Goal: Task Accomplishment & Management: Use online tool/utility

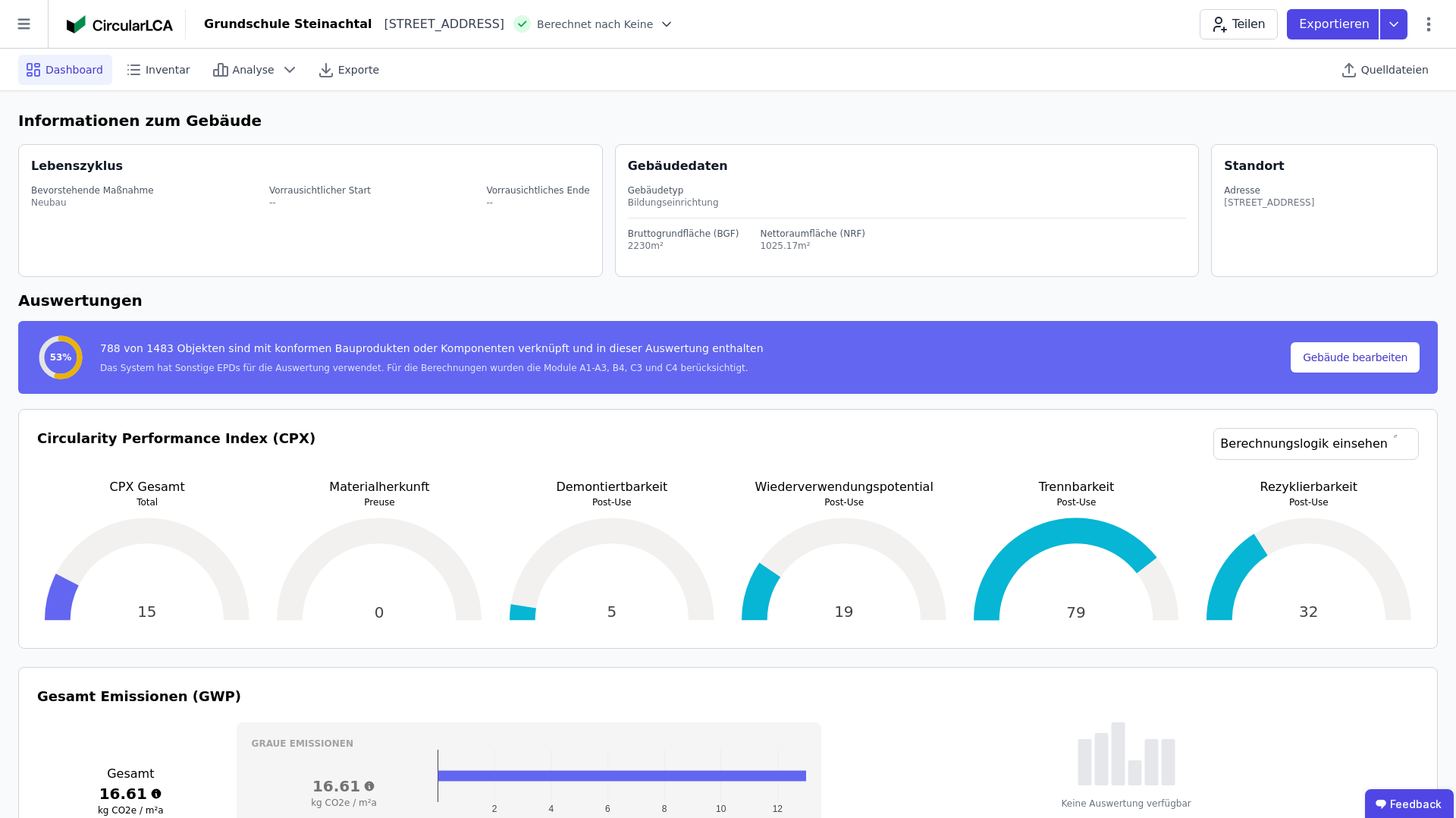
select select "*"
click at [843, 302] on h6 "Auswertungen" at bounding box center [728, 300] width 1420 height 23
click at [253, 62] on span "Analyse" at bounding box center [254, 70] width 42 height 15
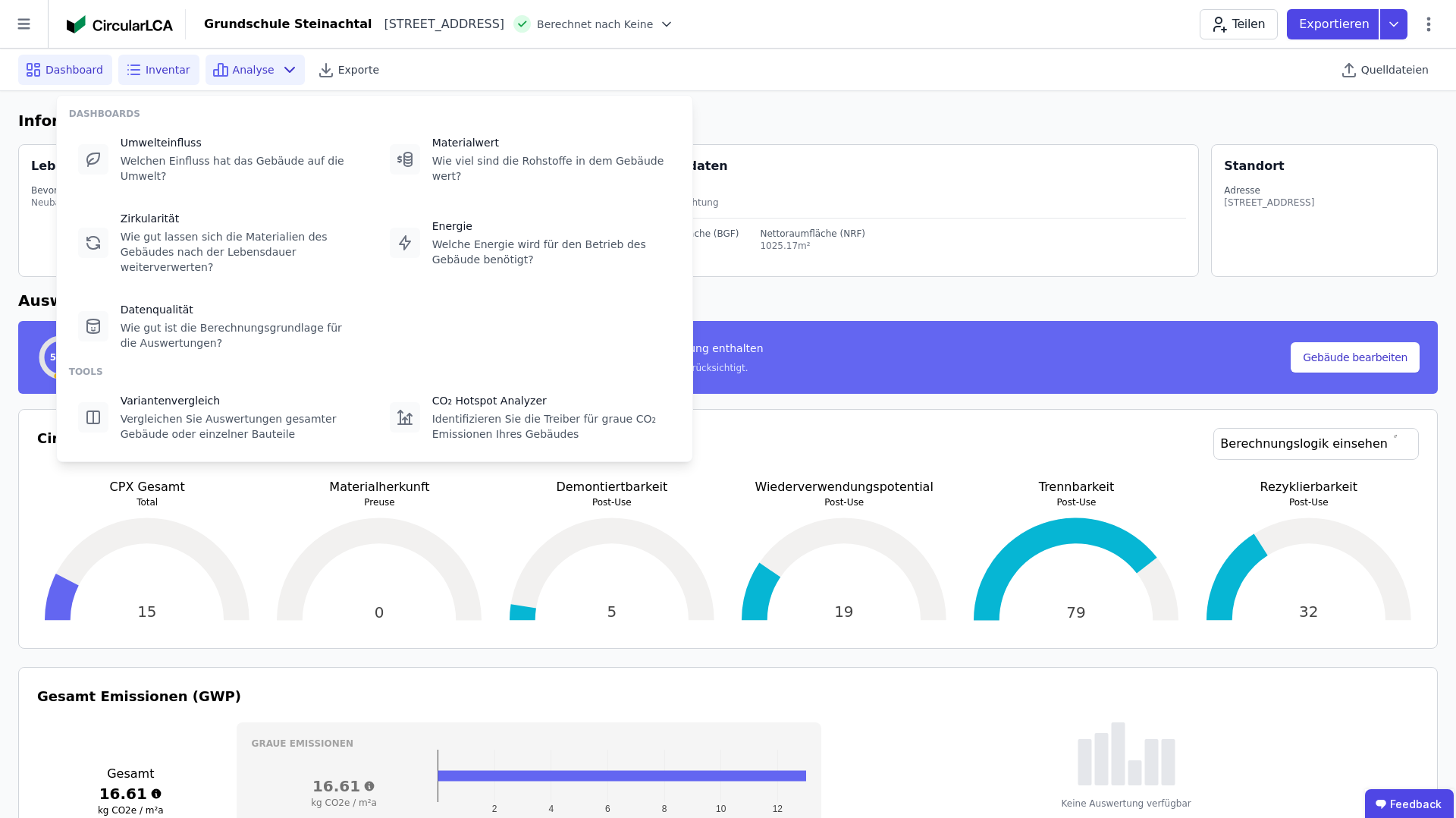
click at [149, 71] on span "Inventar" at bounding box center [167, 70] width 45 height 15
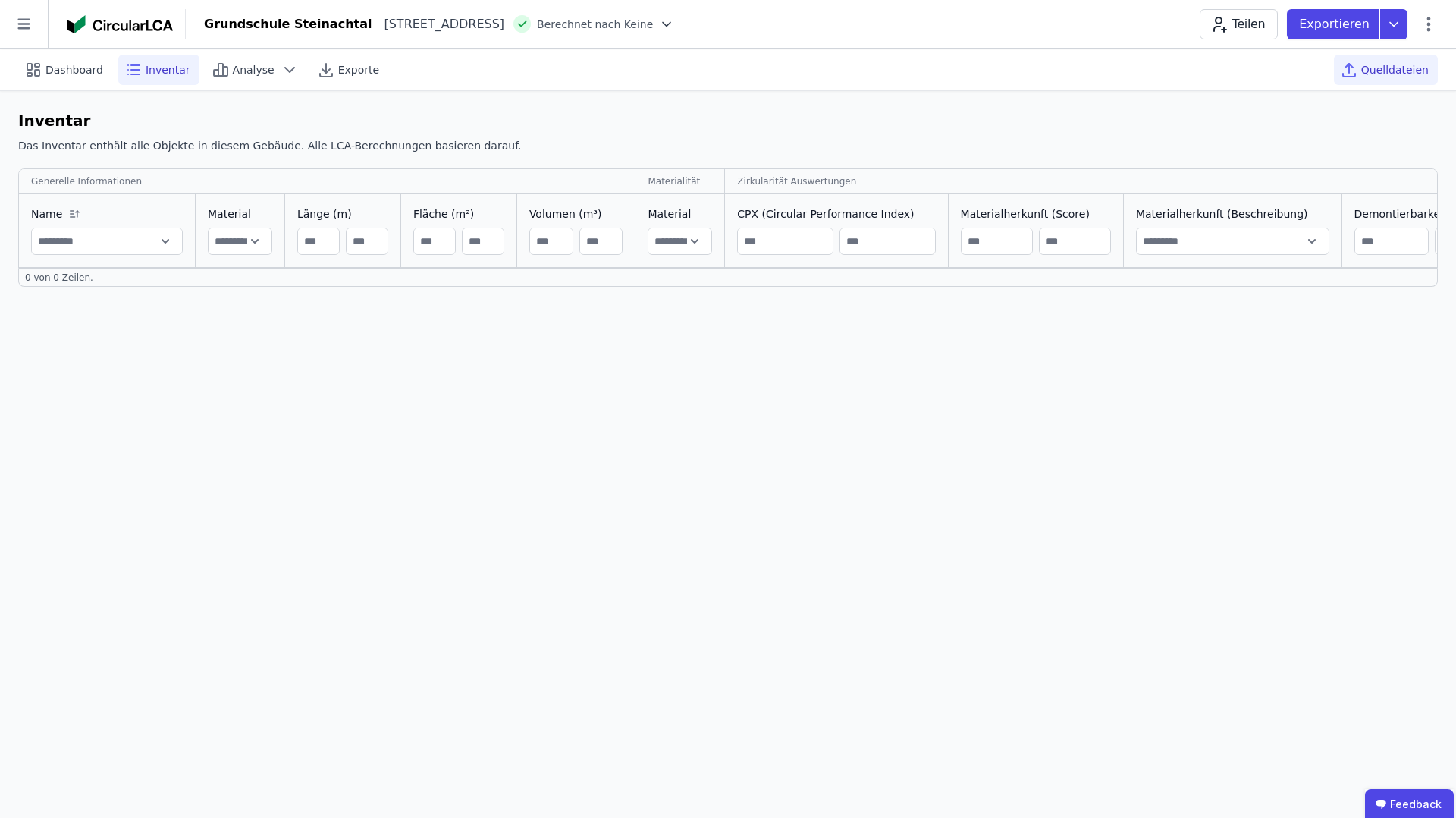
click at [1377, 66] on span "Quelldateien" at bounding box center [1395, 70] width 67 height 15
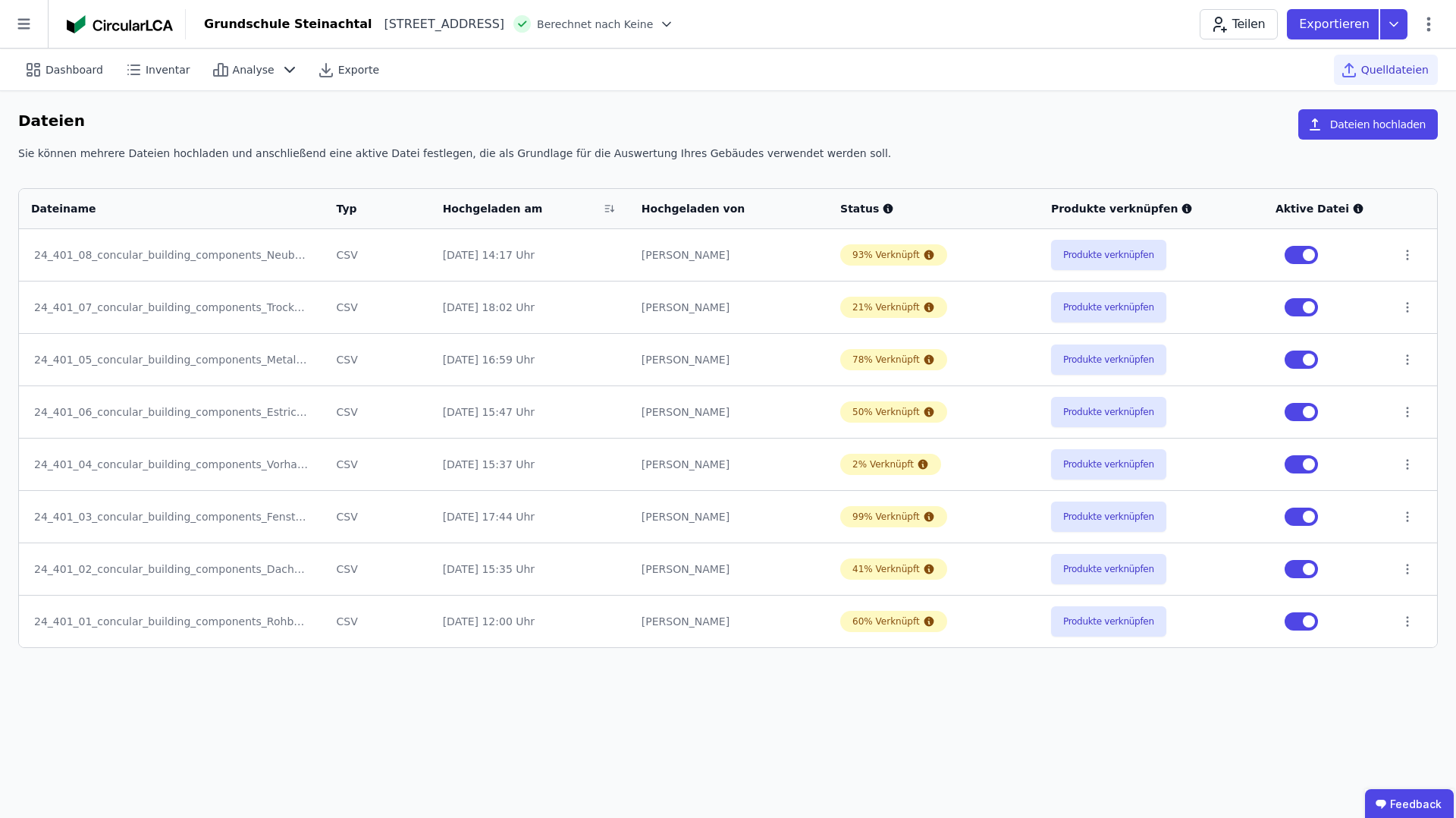
click at [69, 55] on div "Dashboard" at bounding box center [66, 70] width 94 height 30
click at [66, 66] on span "Dashboard" at bounding box center [74, 70] width 58 height 15
select select "*"
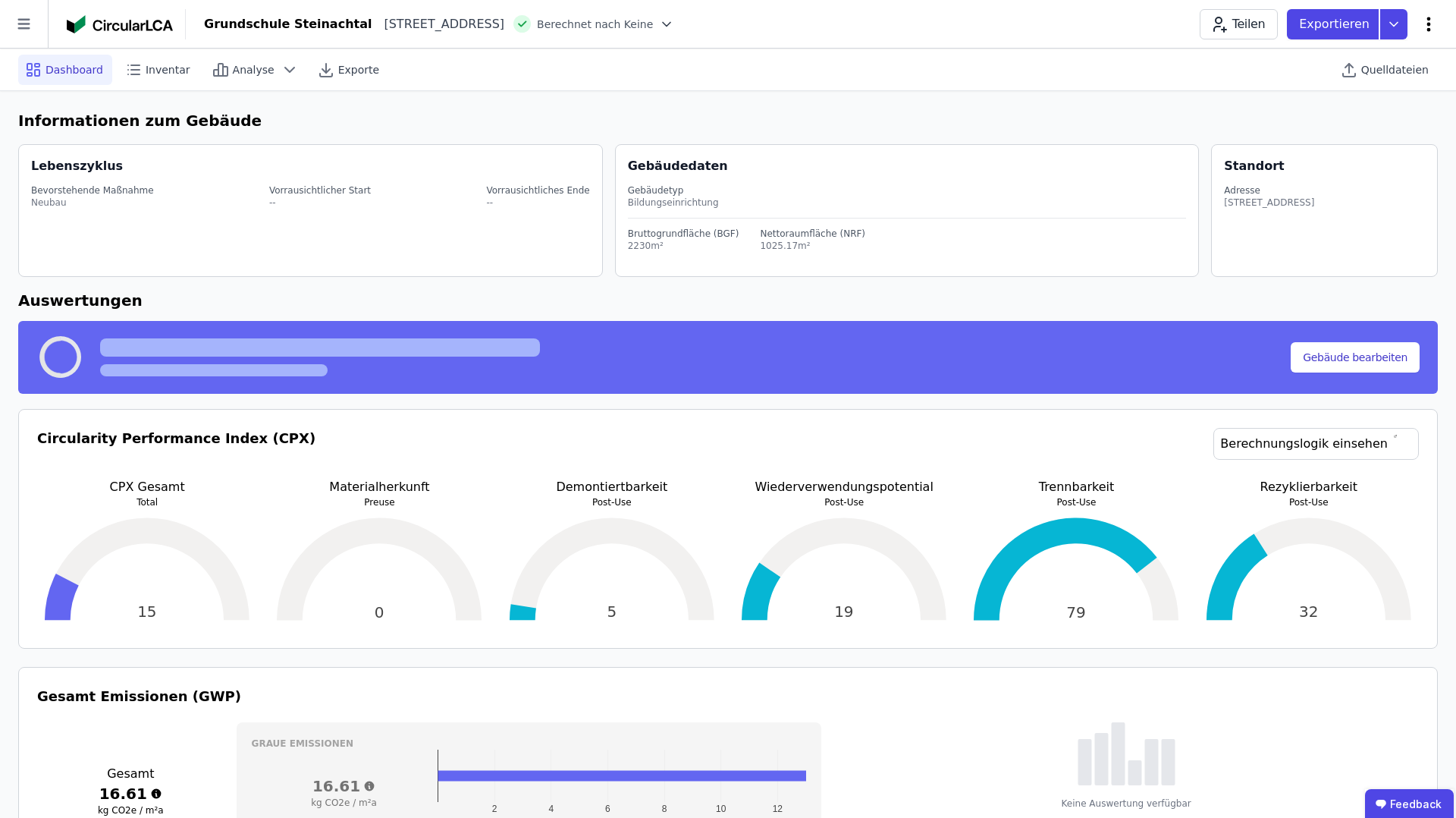
click at [1433, 26] on icon at bounding box center [1429, 24] width 19 height 19
click at [1363, 66] on span "Gebäude bearbeiten" at bounding box center [1358, 60] width 109 height 15
select select "**********"
select select "*"
select select "**********"
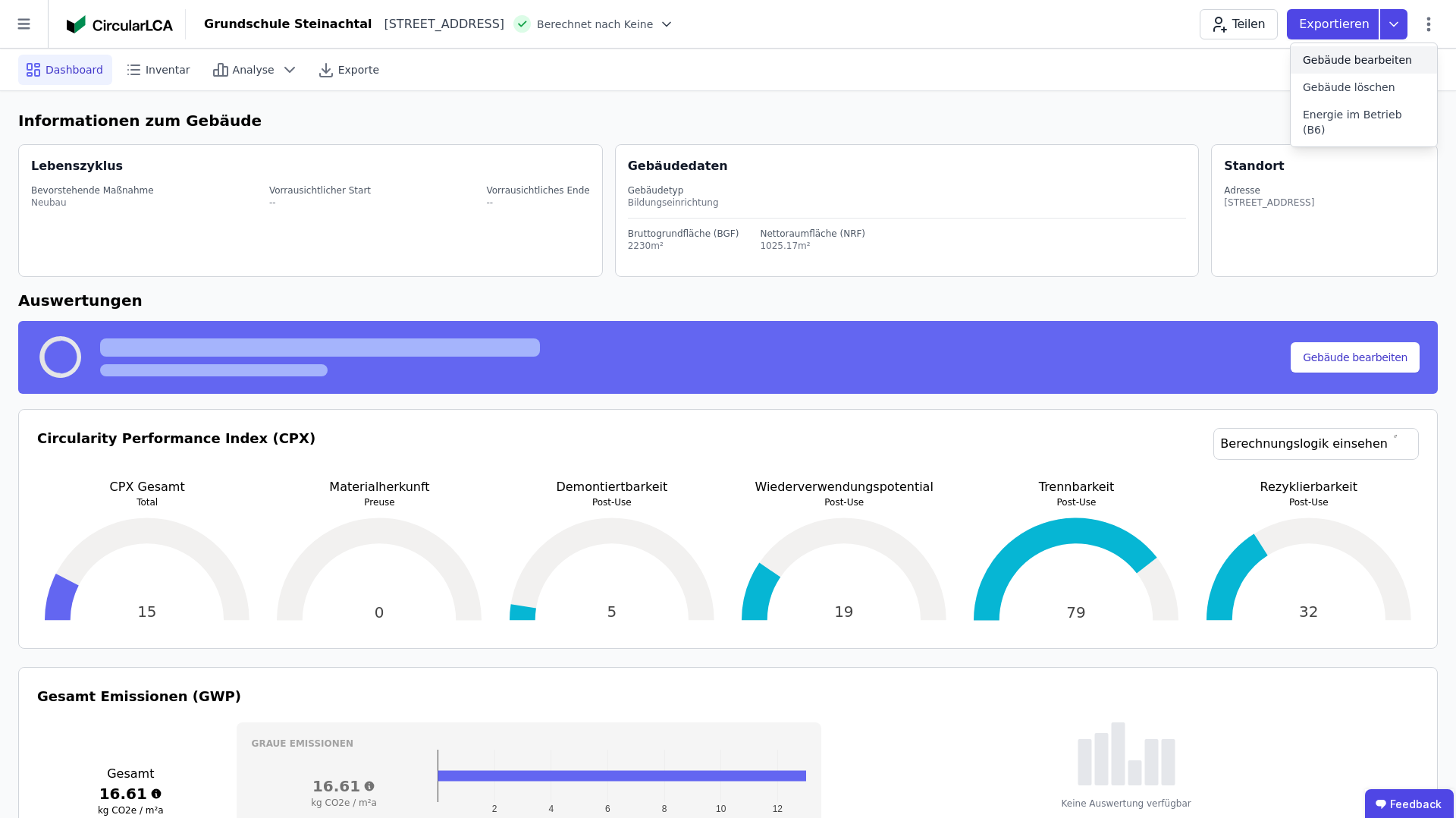
select select "**********"
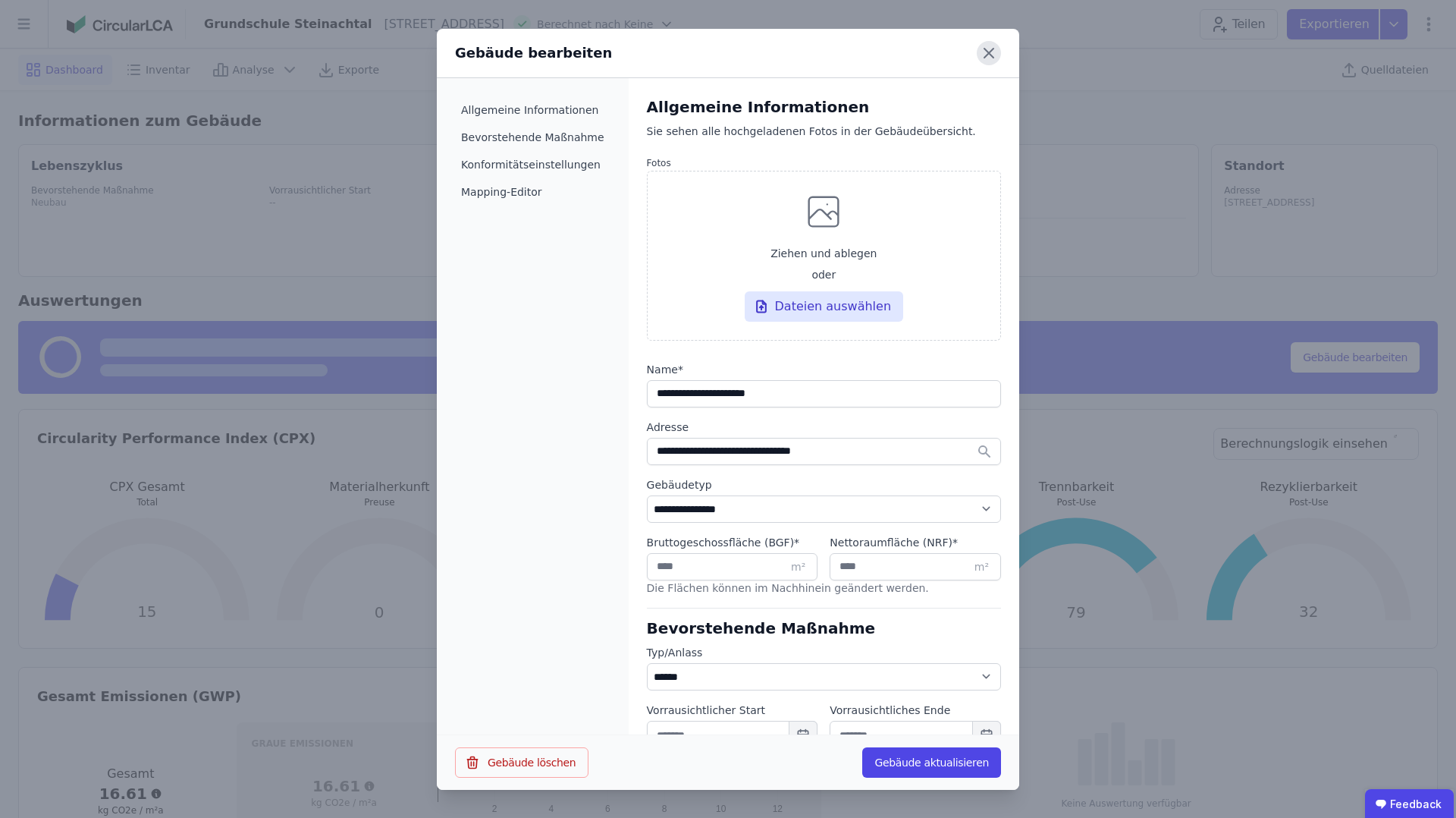
click at [998, 47] on icon at bounding box center [989, 53] width 24 height 24
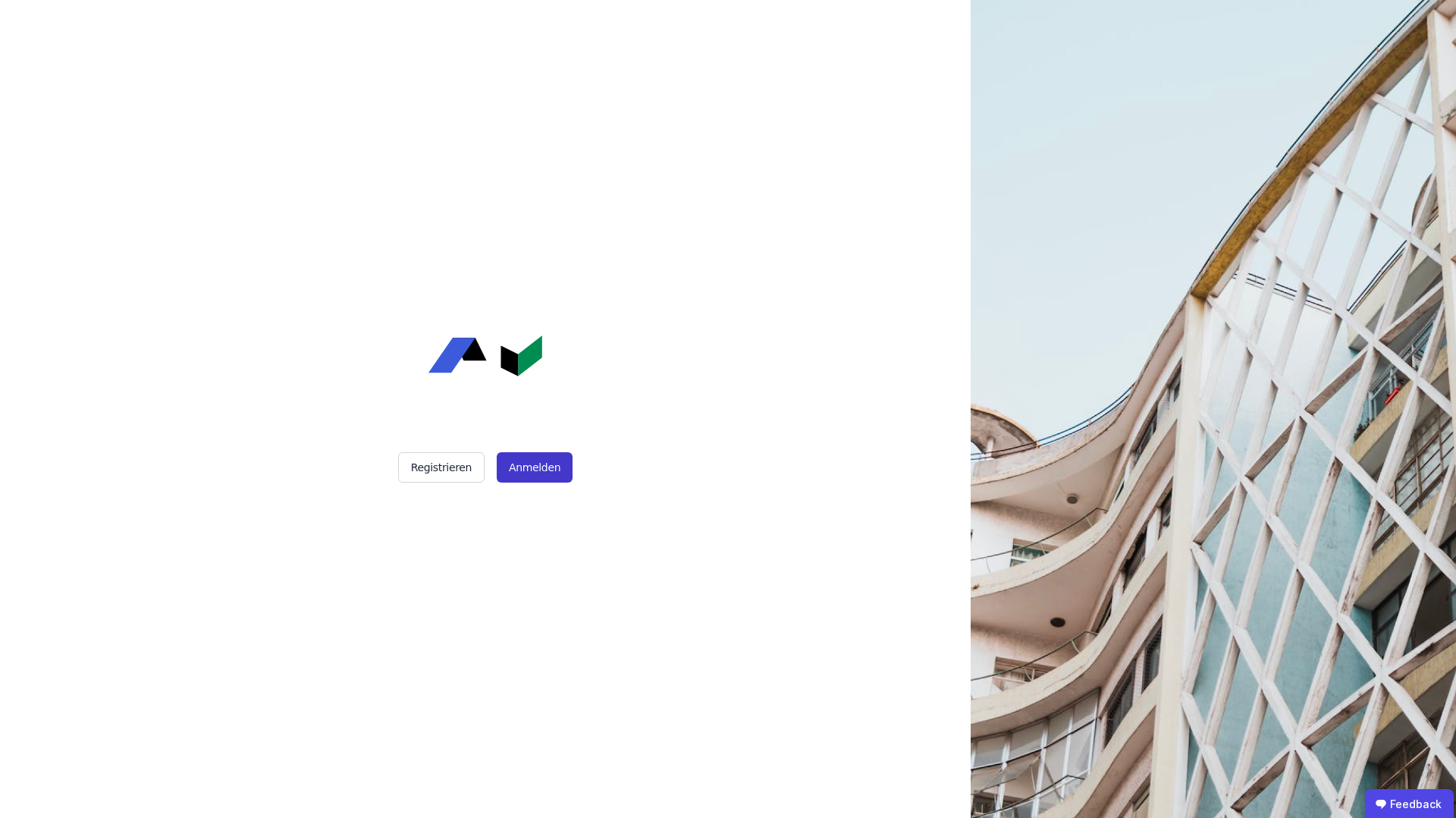
click at [550, 466] on button "Anmelden" at bounding box center [535, 467] width 76 height 30
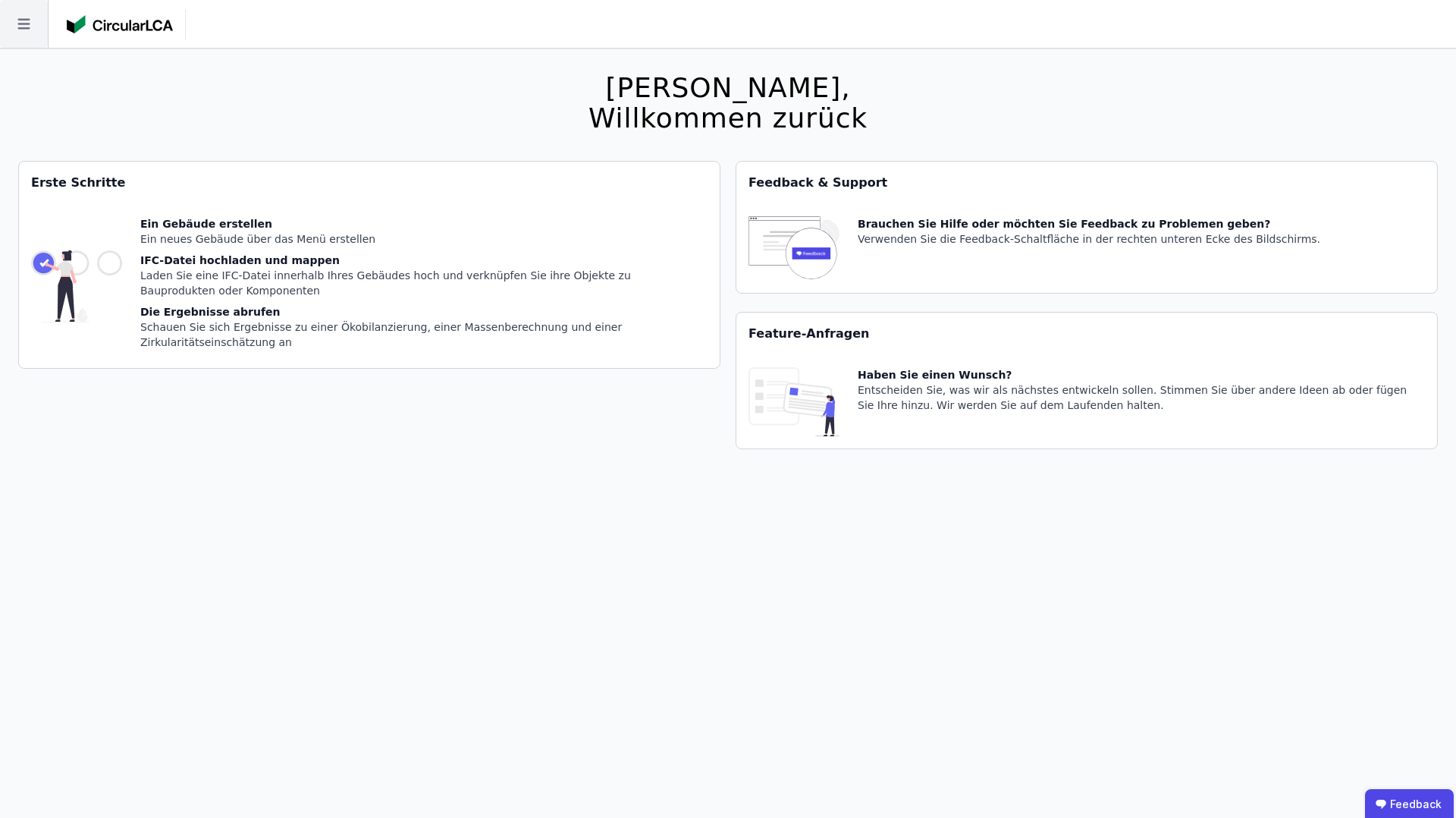
click at [19, 22] on icon at bounding box center [24, 24] width 48 height 48
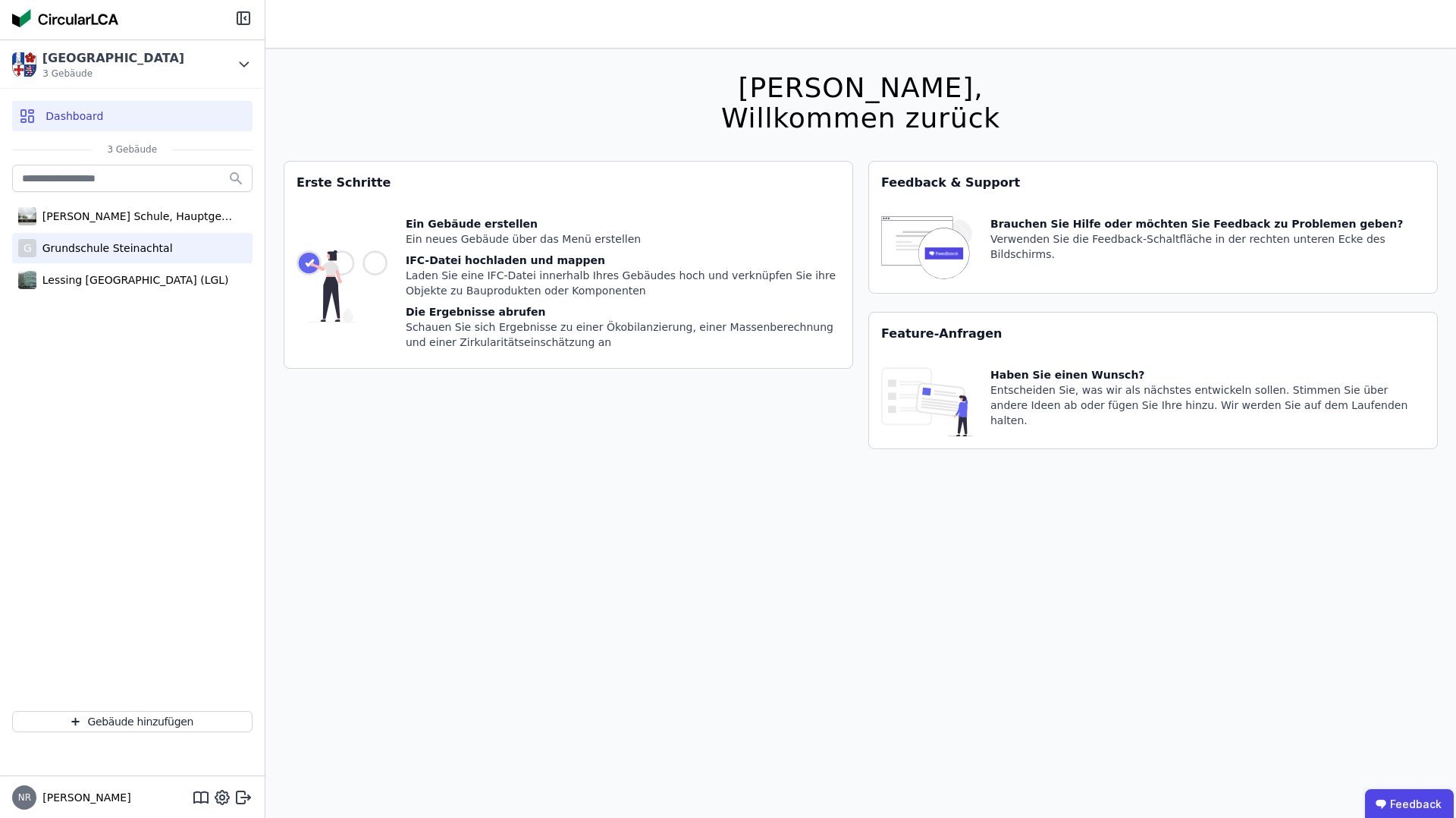
click at [135, 239] on div "G Grundschule Steinachtal" at bounding box center [132, 248] width 241 height 30
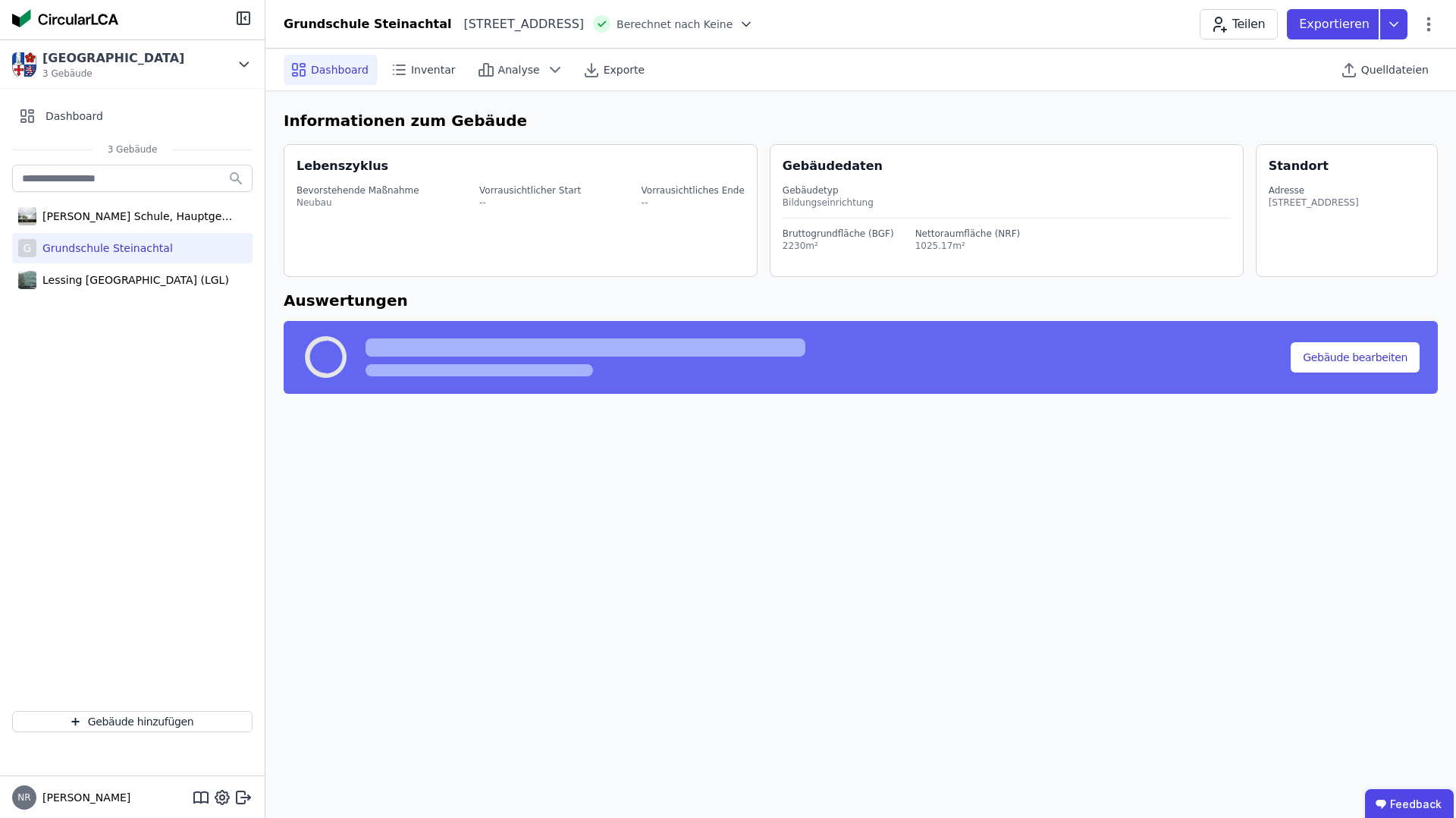
select select "*"
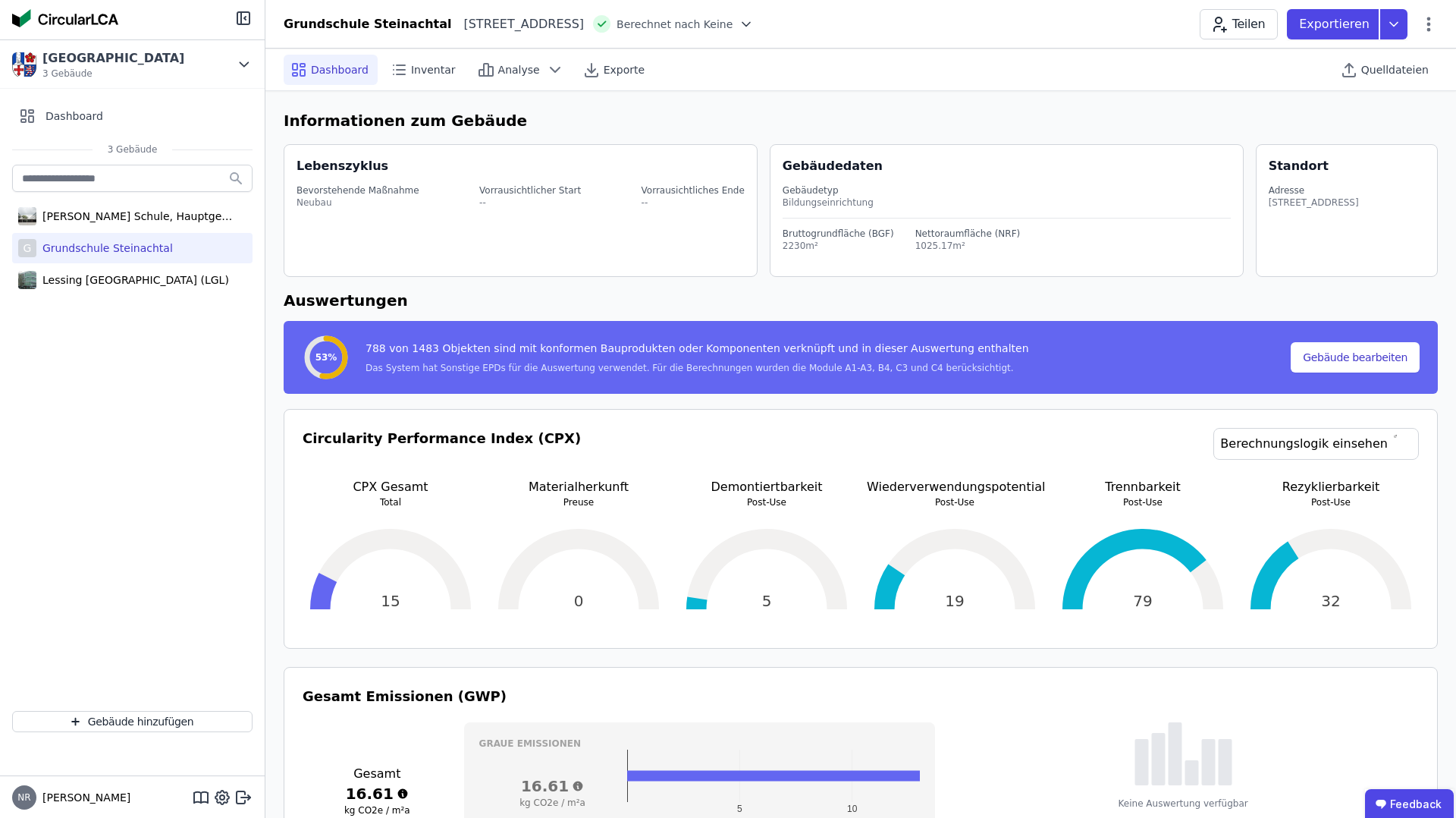
click at [246, 8] on div at bounding box center [132, 19] width 265 height 40
click at [244, 13] on icon at bounding box center [244, 19] width 19 height 19
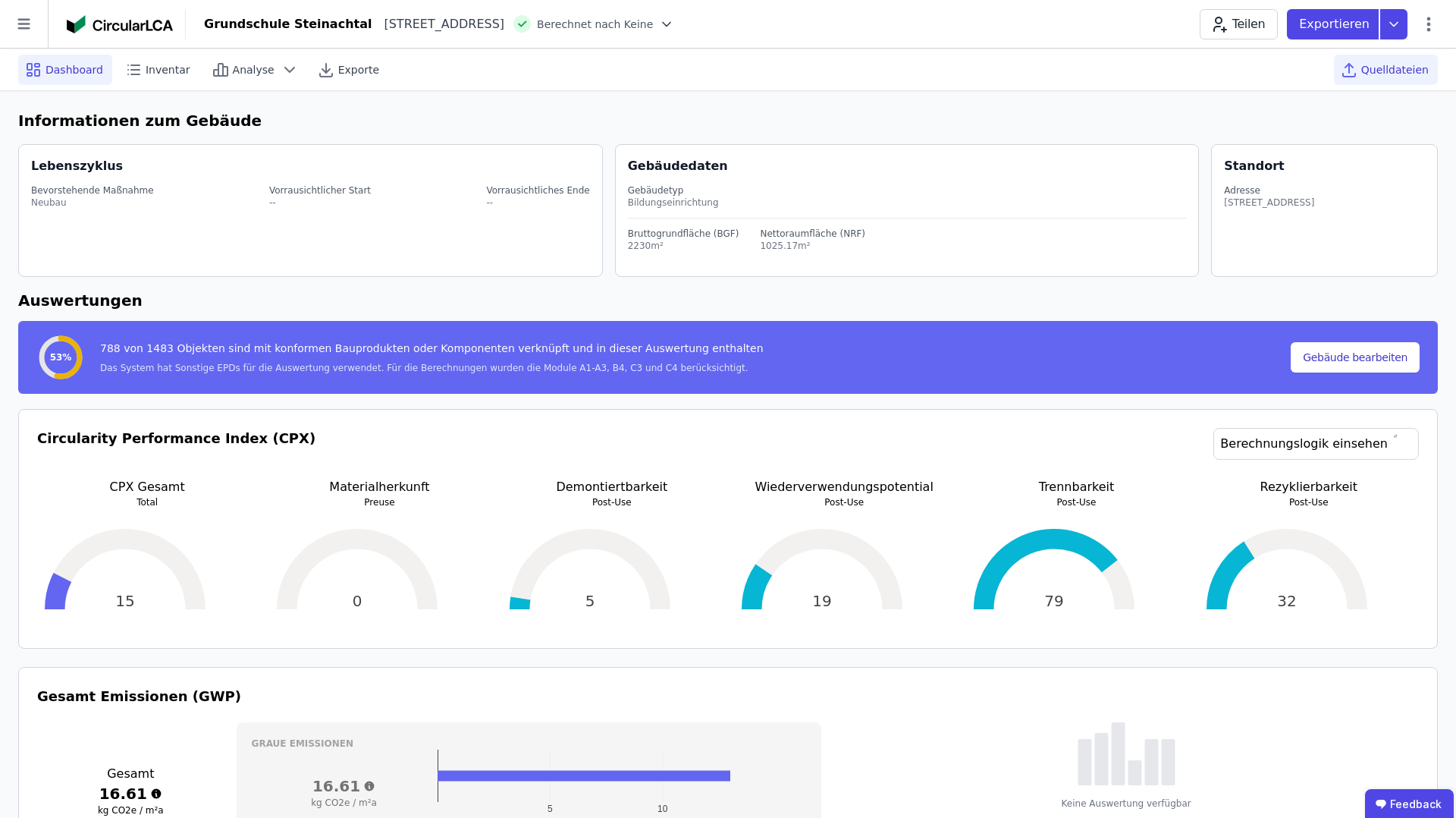
click at [1390, 83] on div "Quelldateien" at bounding box center [1386, 70] width 104 height 30
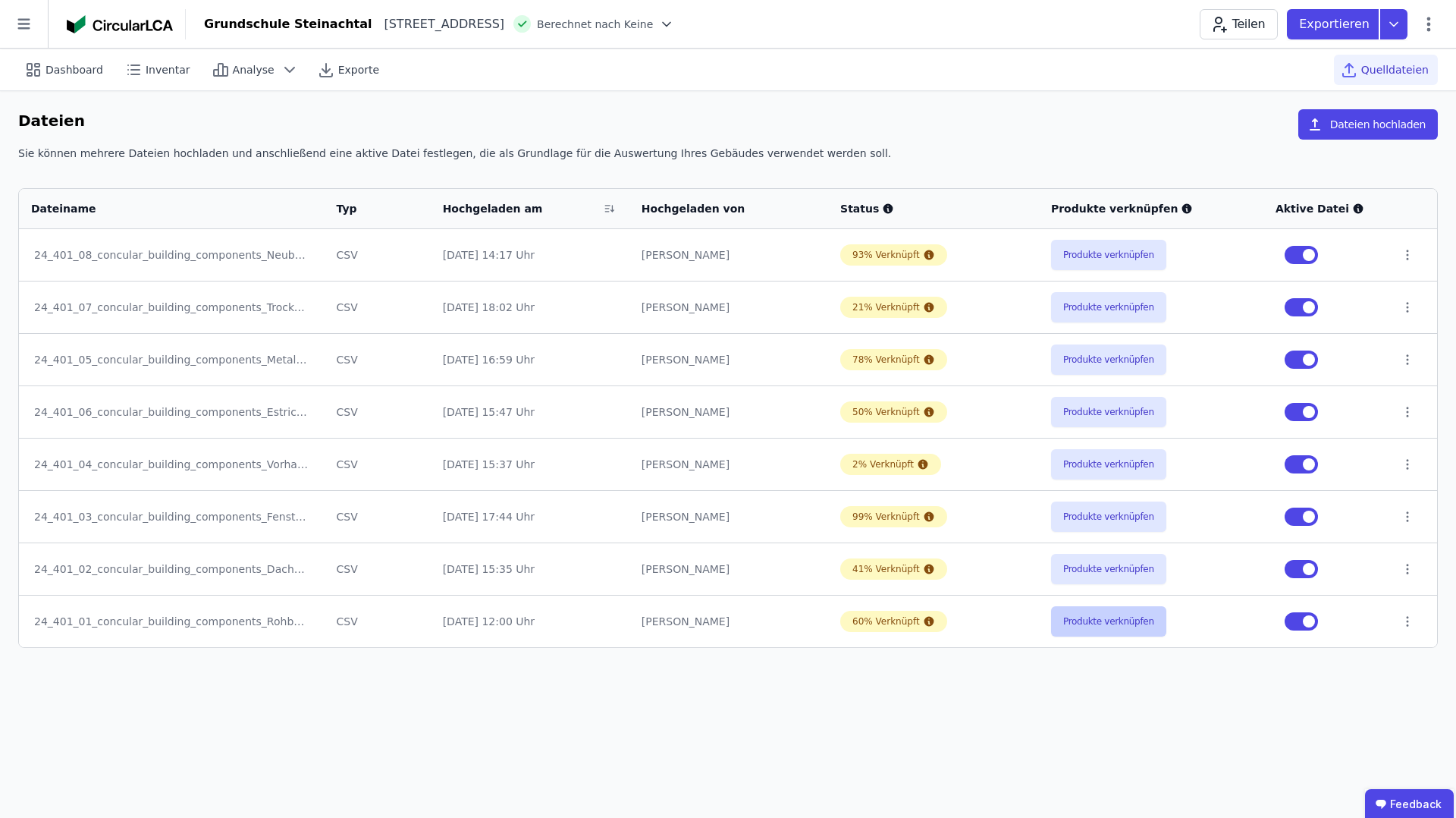
click at [1098, 624] on button "Produkte verknüpfen" at bounding box center [1109, 622] width 115 height 30
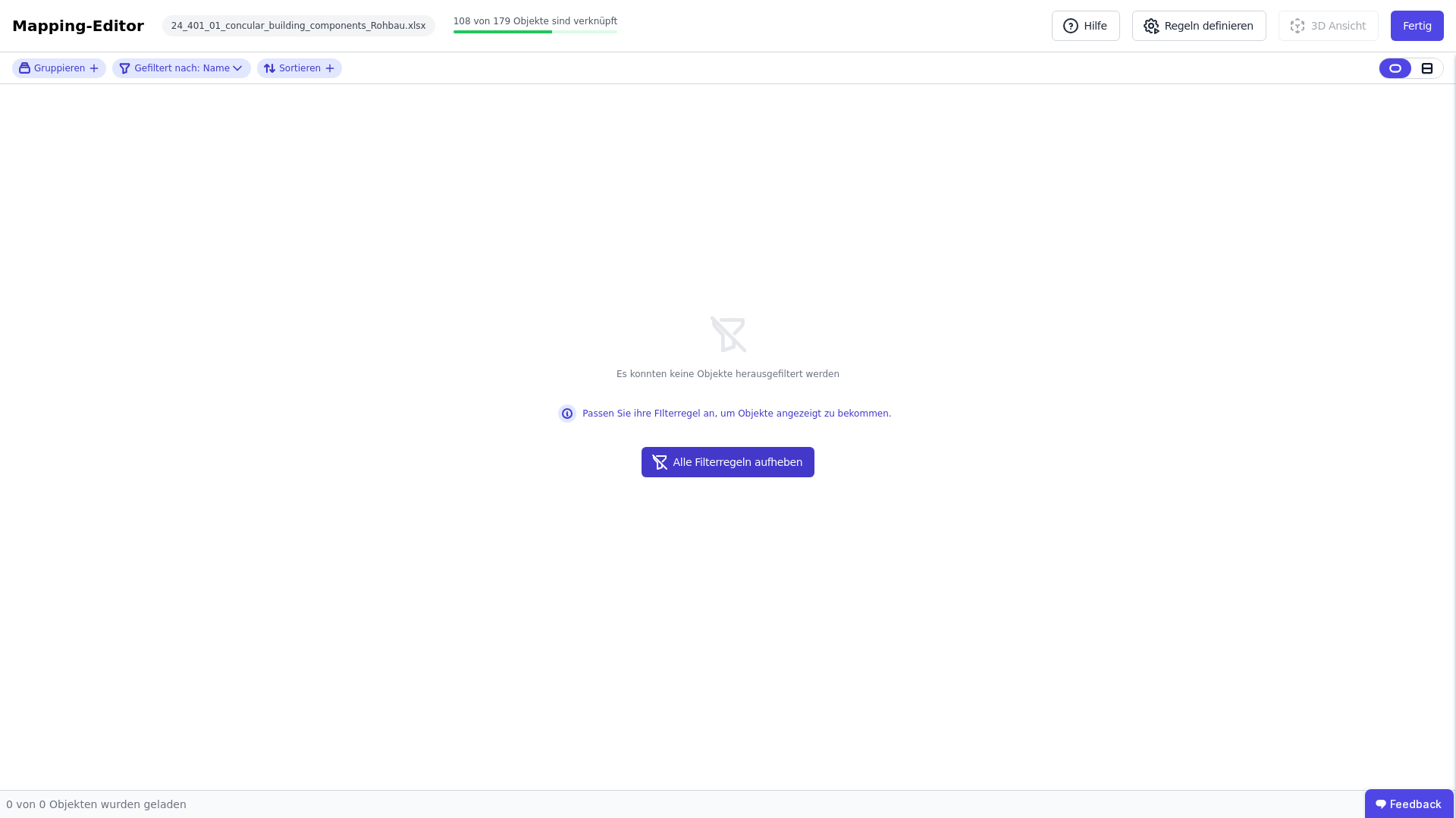
click at [775, 452] on button "Alle Filterregeln aufheben" at bounding box center [728, 462] width 174 height 30
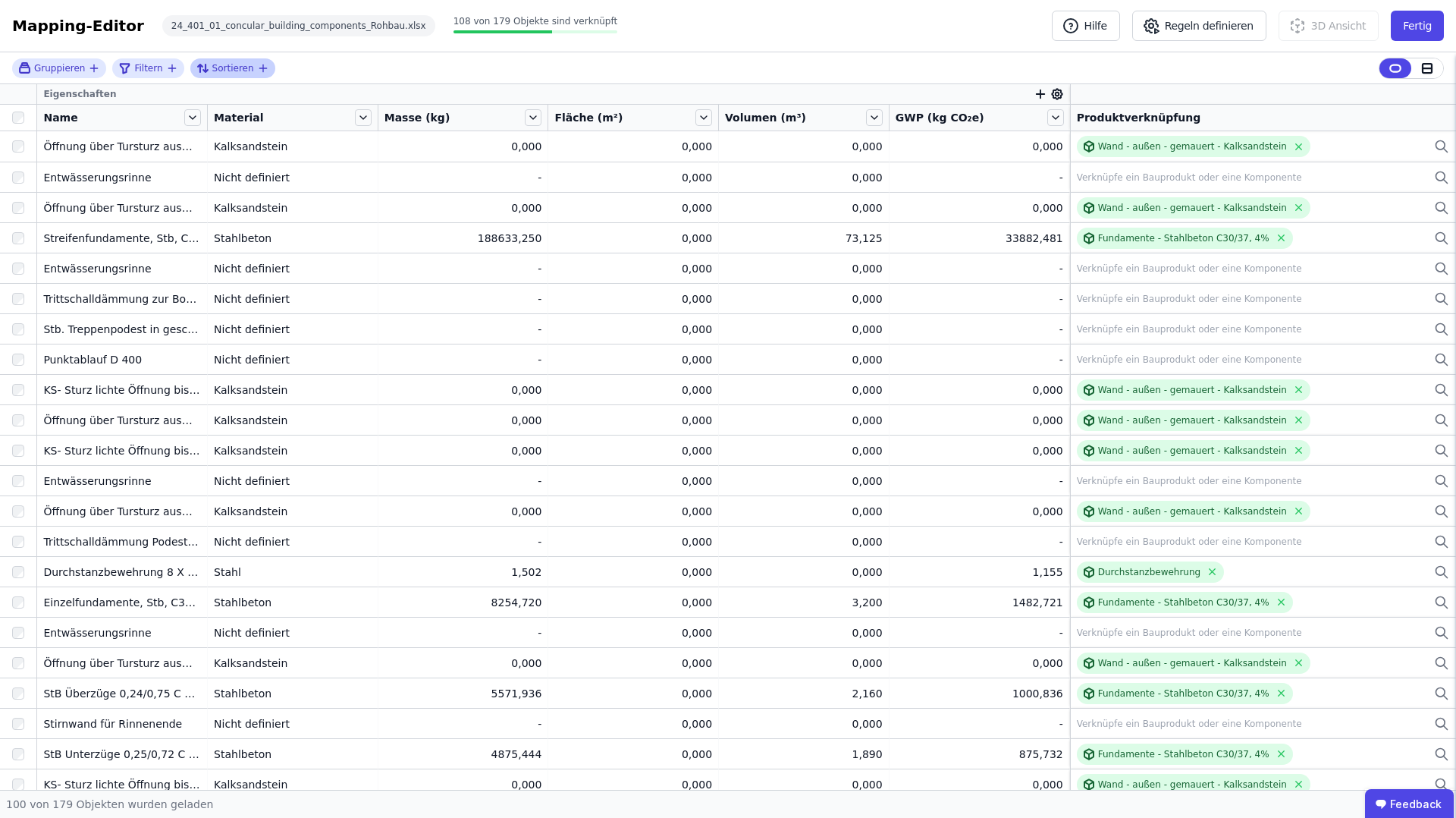
drag, startPoint x: 220, startPoint y: 70, endPoint x: 202, endPoint y: 70, distance: 18.0
click at [202, 70] on div "Sortieren" at bounding box center [227, 68] width 61 height 19
click at [174, 69] on icon "filter_by" at bounding box center [172, 68] width 12 height 12
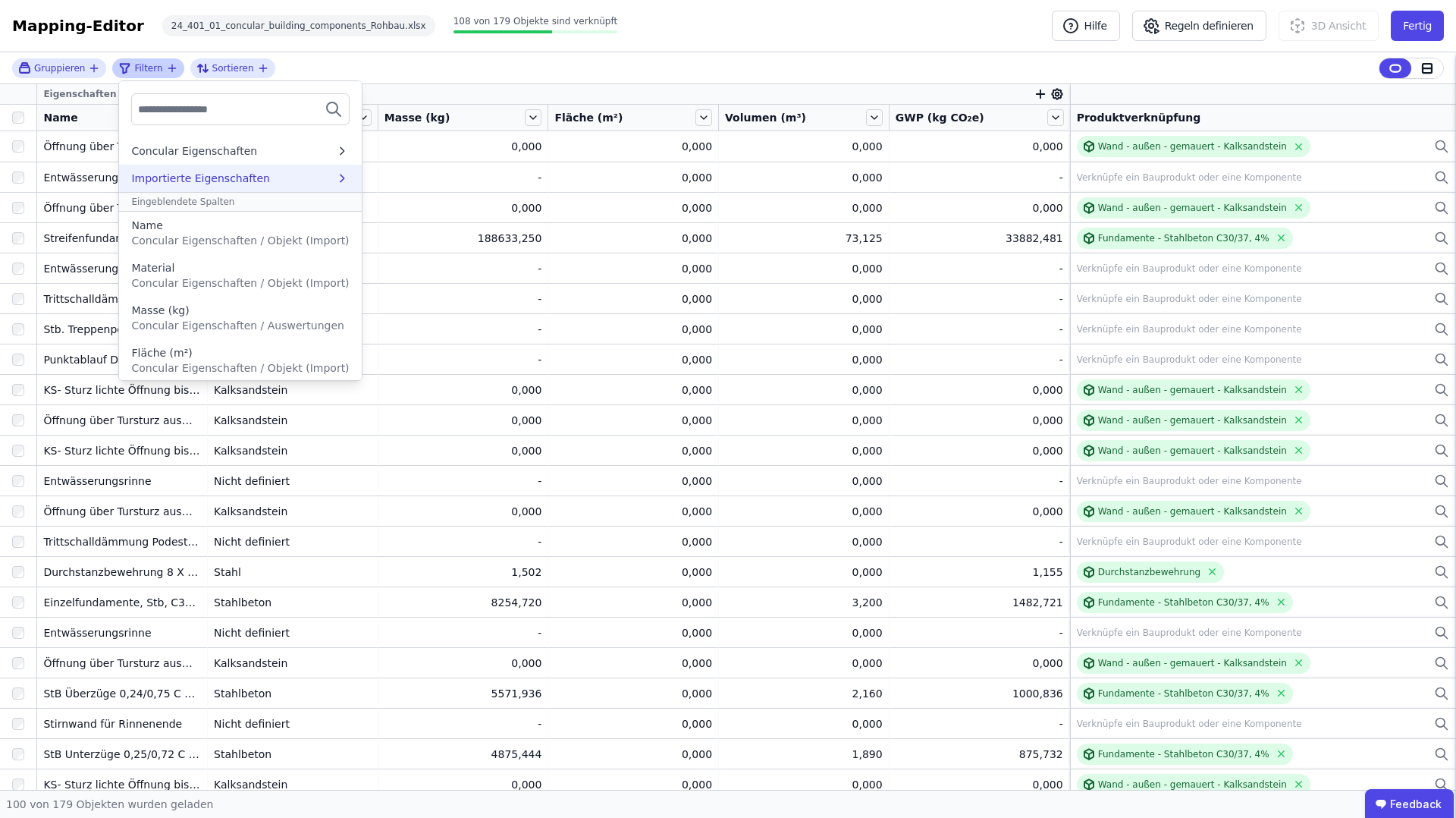
click at [282, 178] on div "Importierte Eigenschaften" at bounding box center [233, 178] width 204 height 15
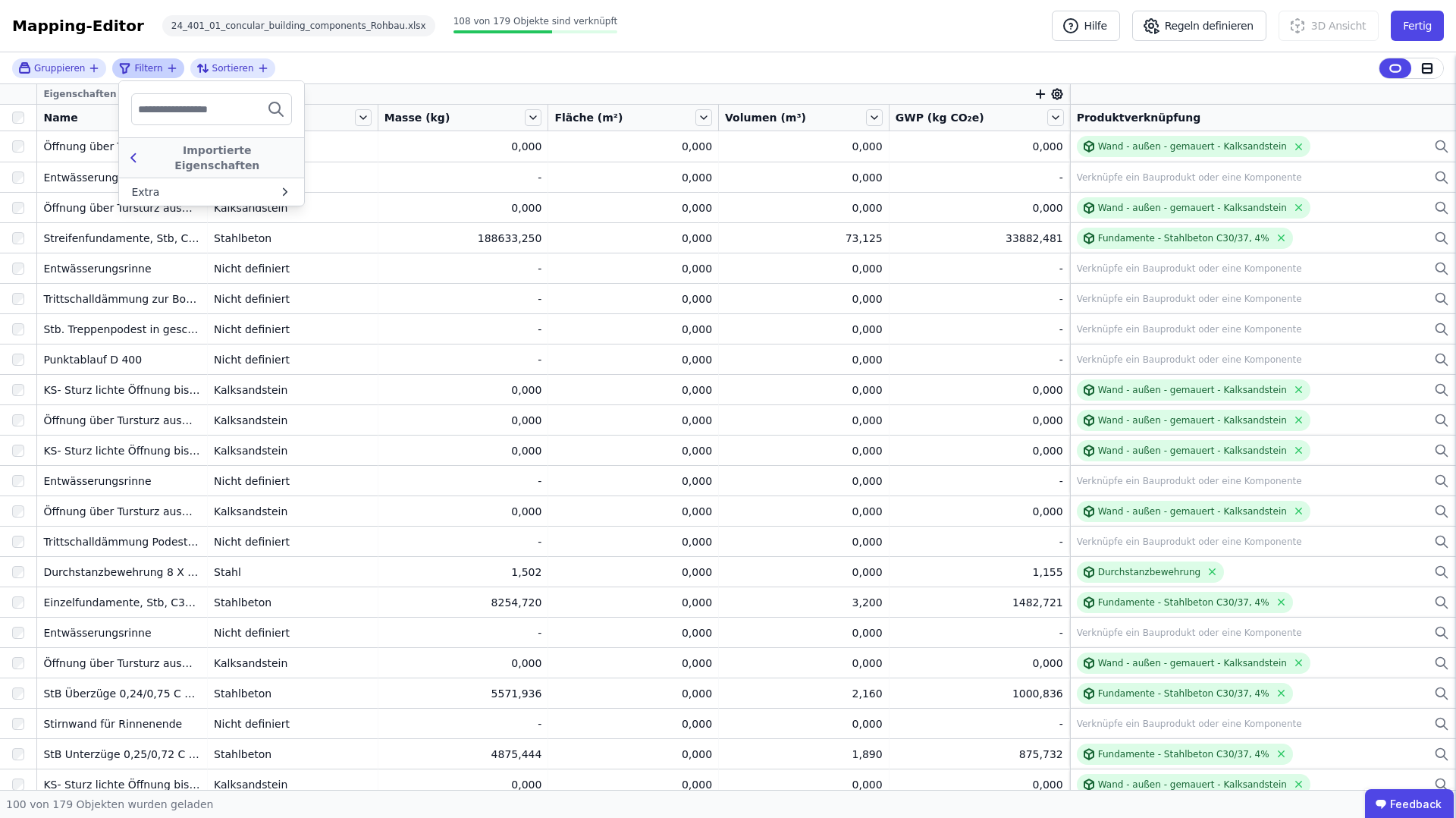
click at [129, 149] on icon at bounding box center [134, 158] width 17 height 19
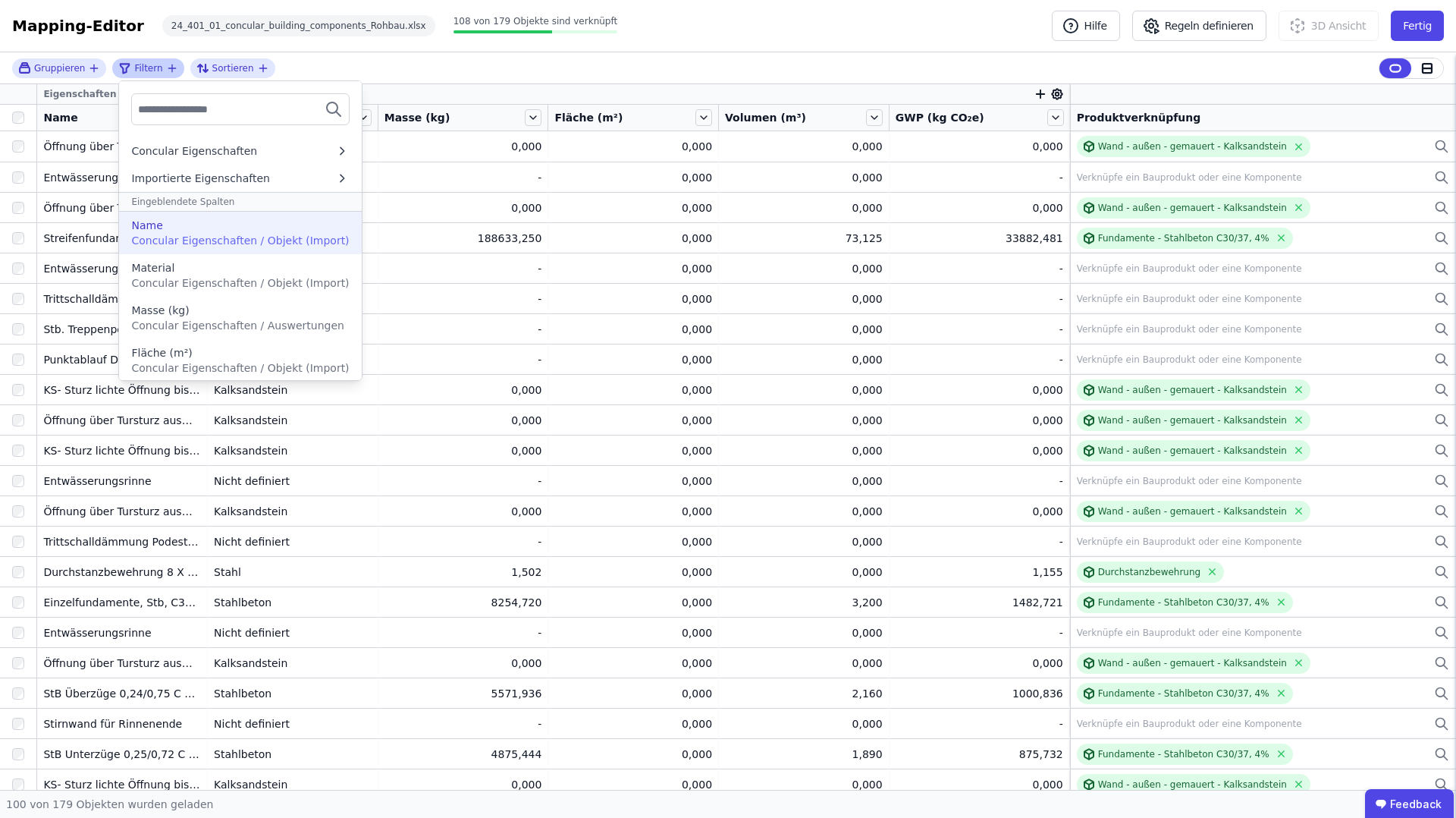
click at [213, 235] on span "Concular Eigenschaften / Objekt (Import)" at bounding box center [240, 241] width 218 height 12
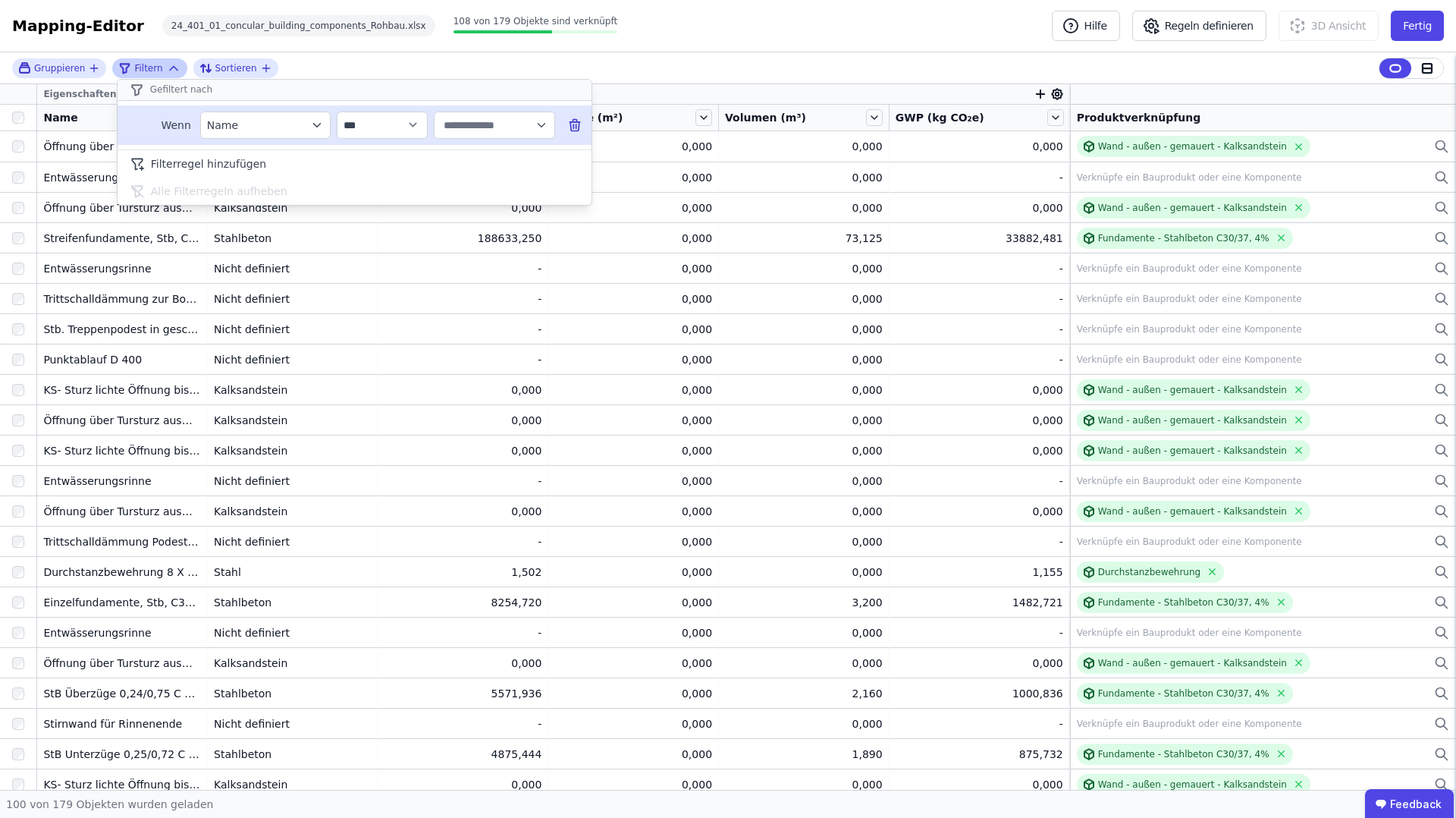
click at [503, 125] on input "text" at bounding box center [488, 125] width 94 height 27
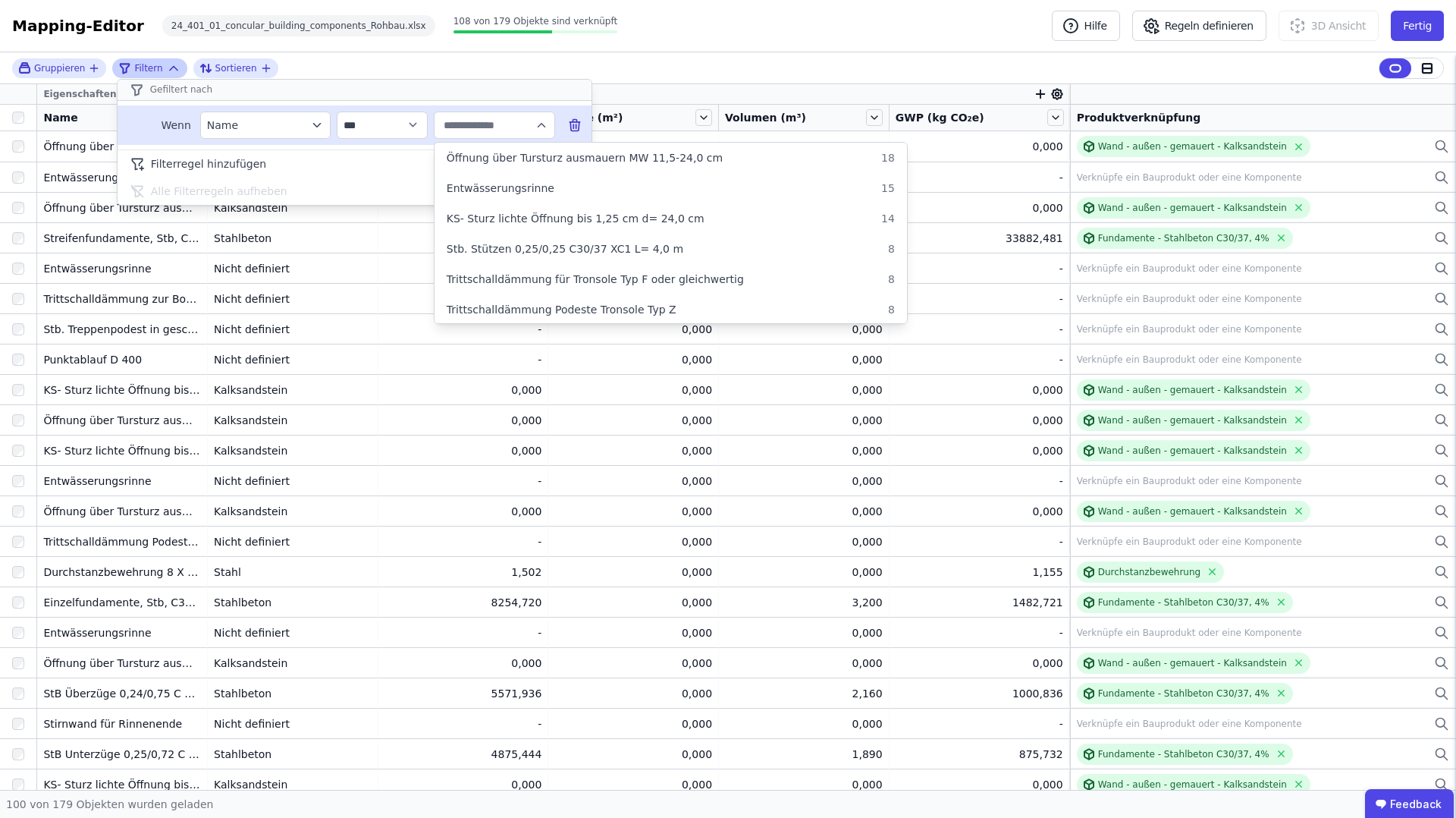
click at [432, 125] on div "**********" at bounding box center [355, 125] width 474 height 40
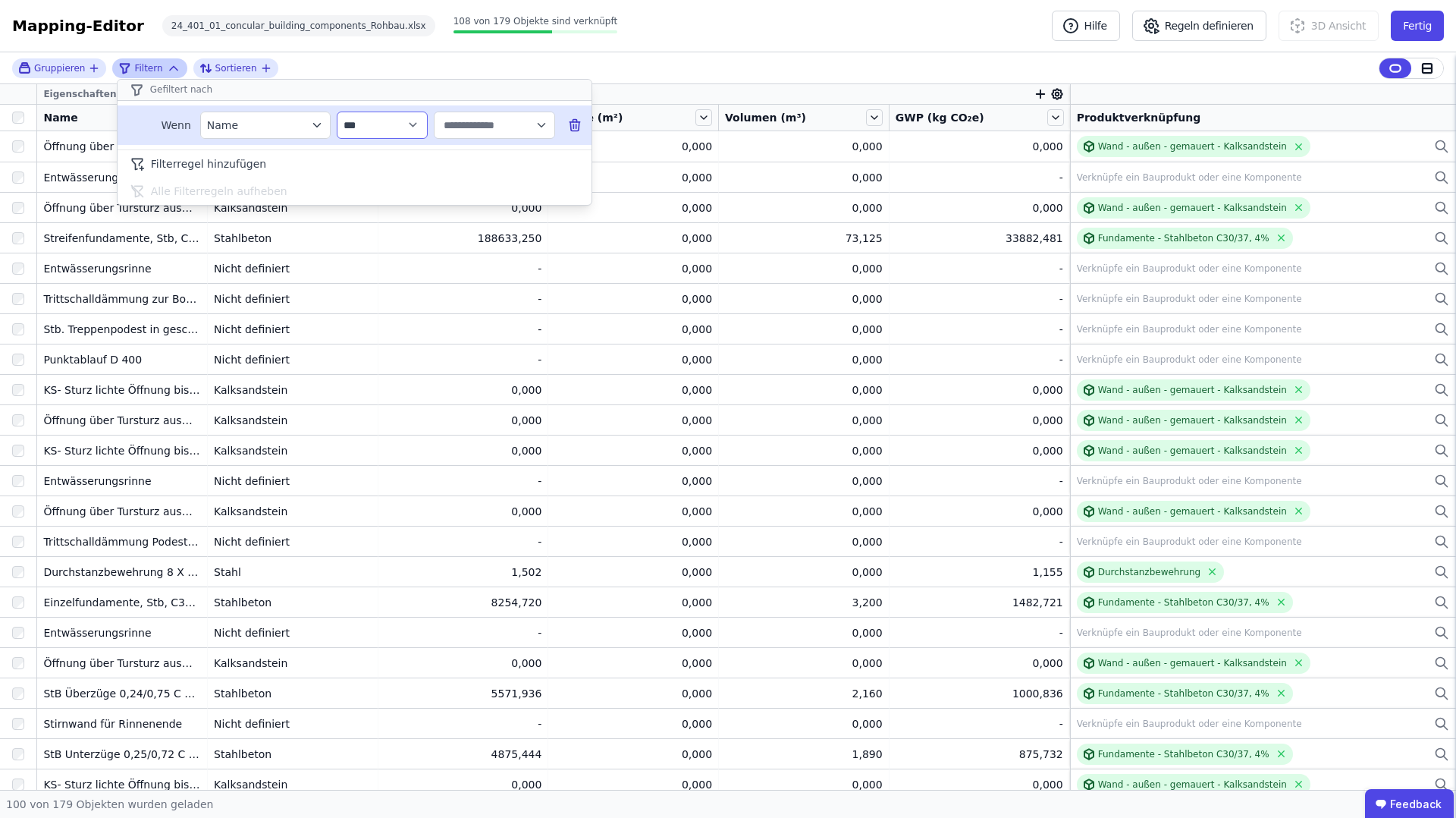
click at [421, 125] on select "**********" at bounding box center [382, 125] width 91 height 27
click at [490, 128] on input "text" at bounding box center [488, 125] width 94 height 27
type input "*******"
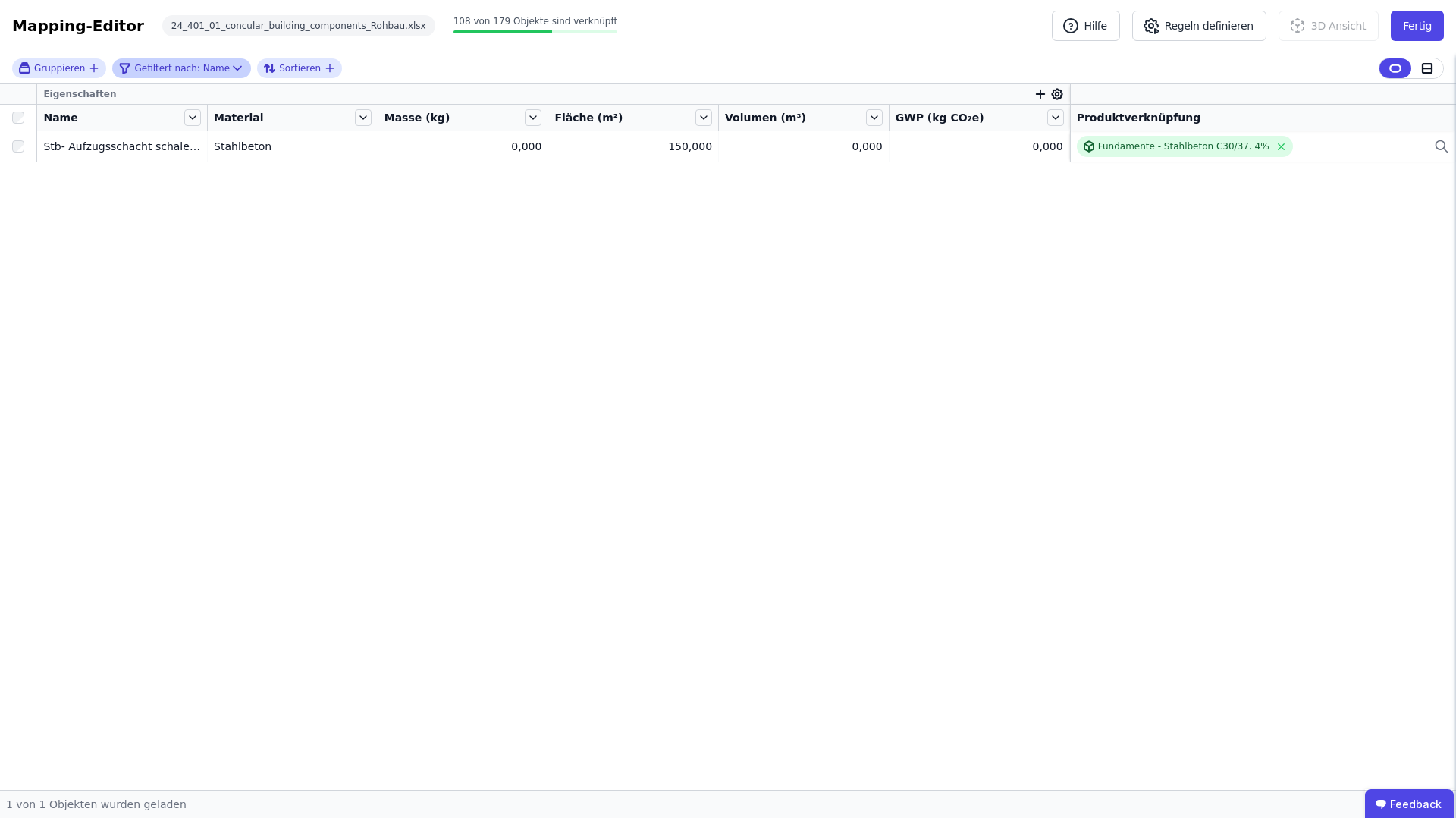
click at [1040, 93] on icon "button" at bounding box center [1040, 94] width 0 height 8
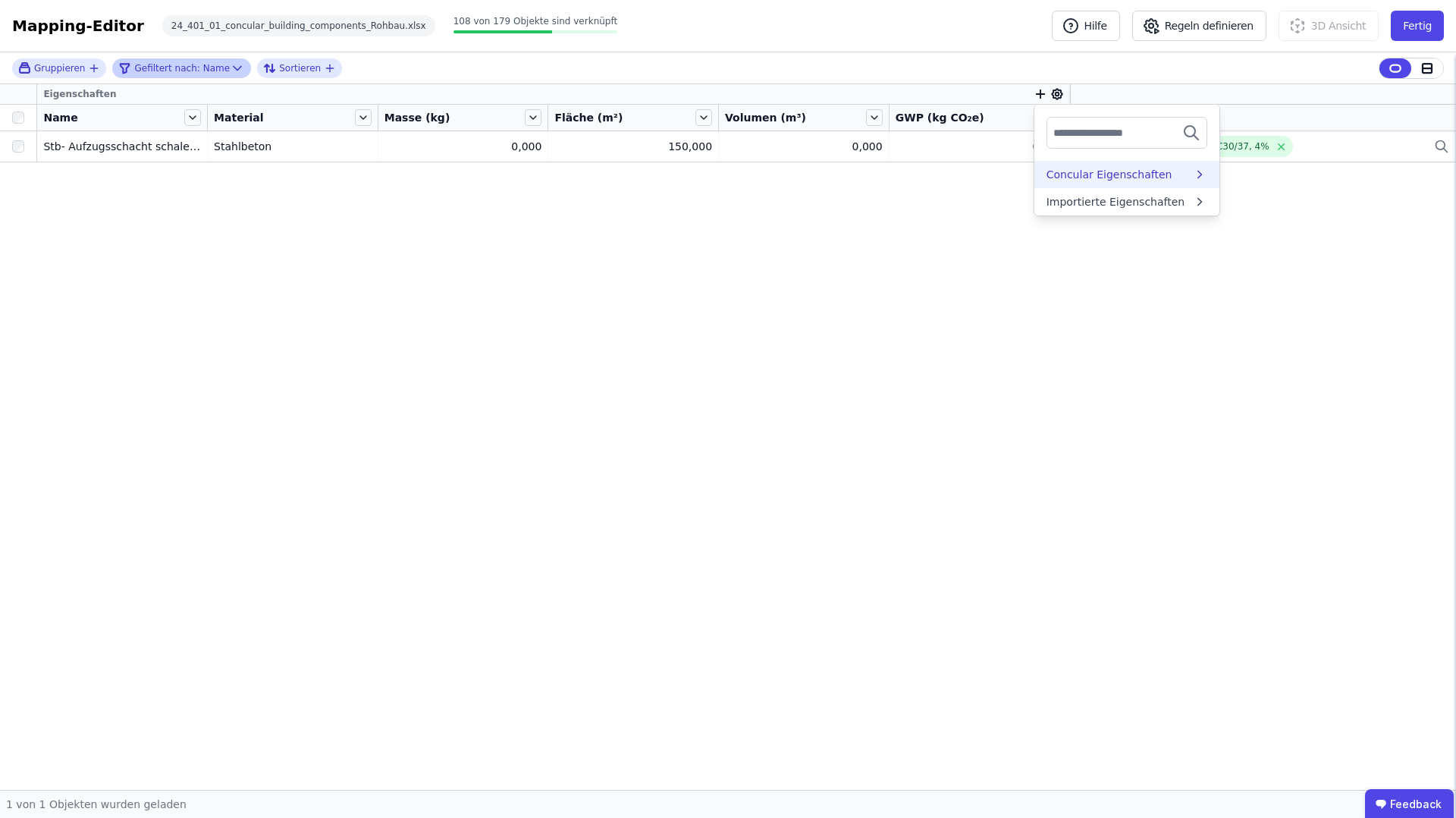
click at [1092, 167] on div "Concular Eigenschaften" at bounding box center [1110, 174] width 126 height 15
click at [1119, 231] on div "Objekt (Import)" at bounding box center [1088, 231] width 82 height 15
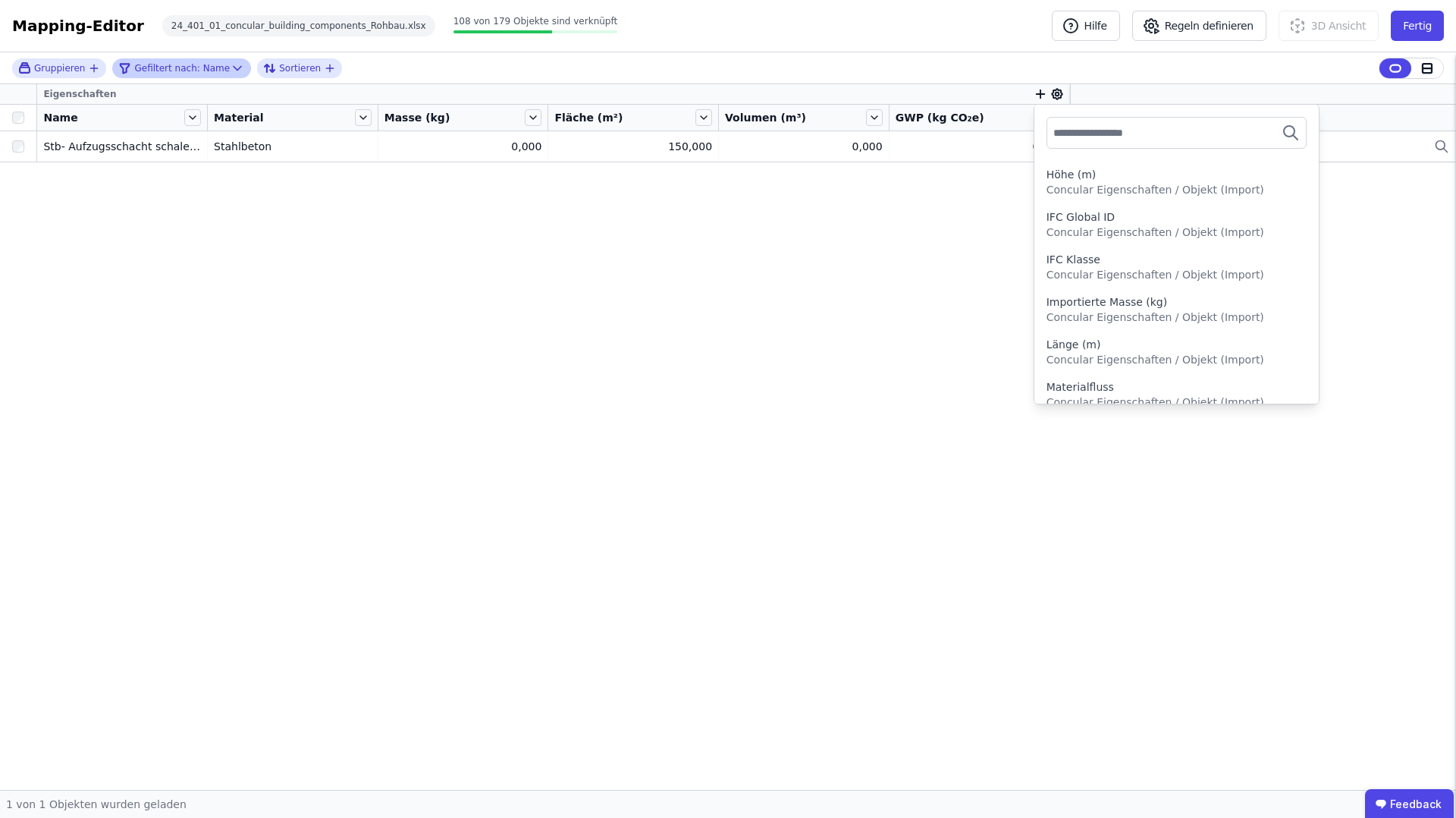
scroll to position [423, 0]
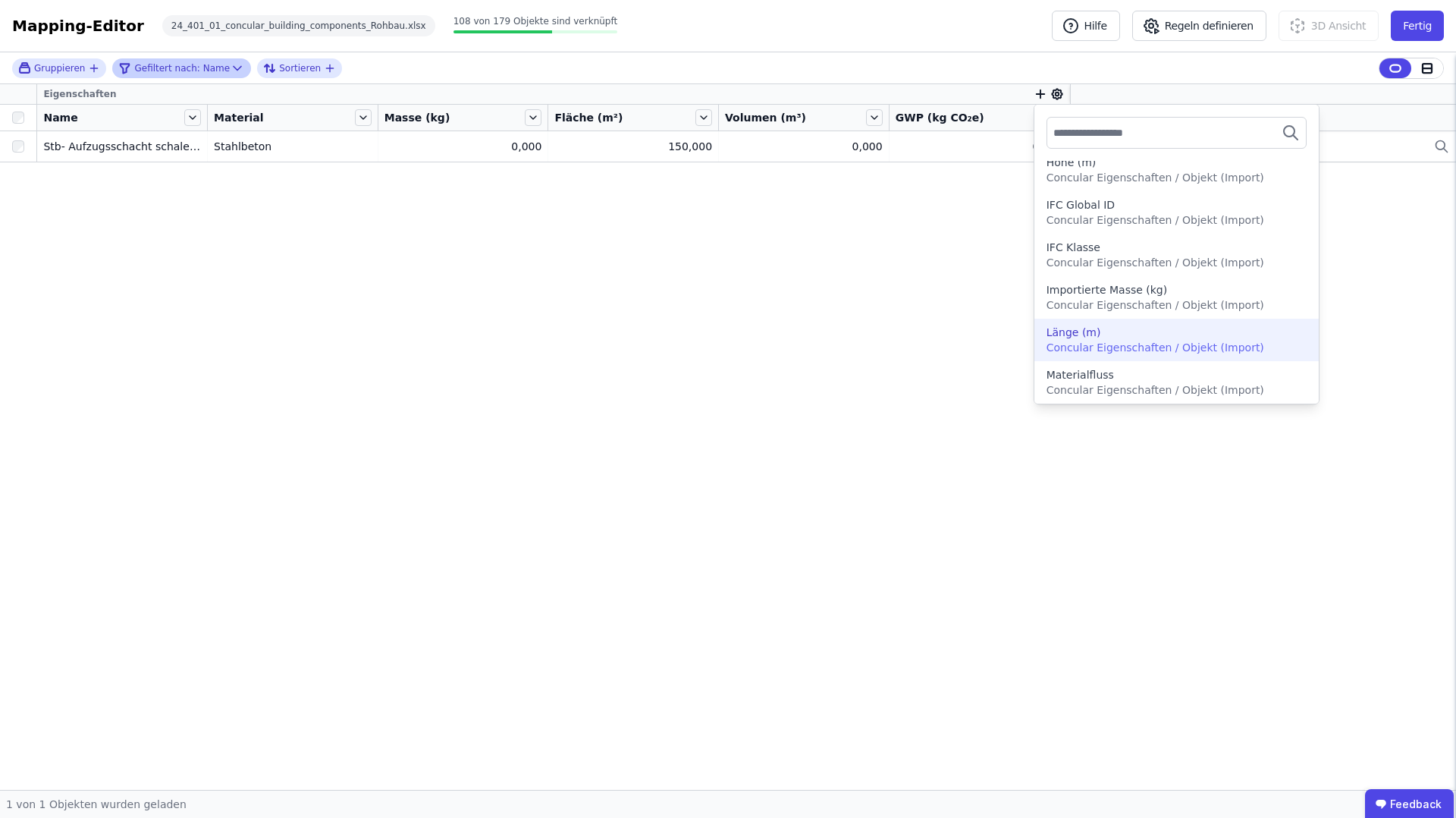
click at [1131, 328] on div "Länge (m)" at bounding box center [1178, 332] width 261 height 15
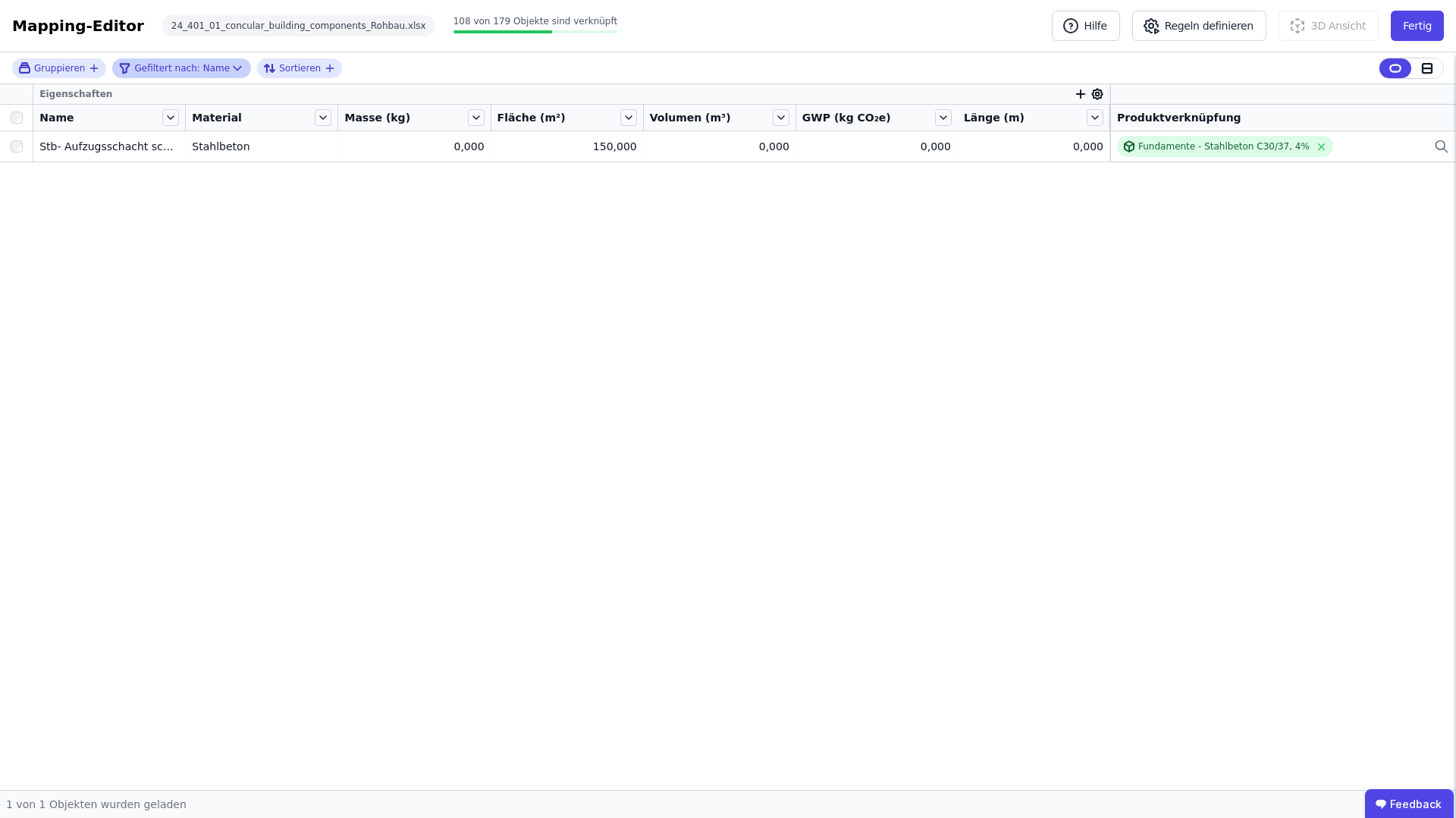
click at [1078, 94] on icon "button" at bounding box center [1082, 94] width 8 height 0
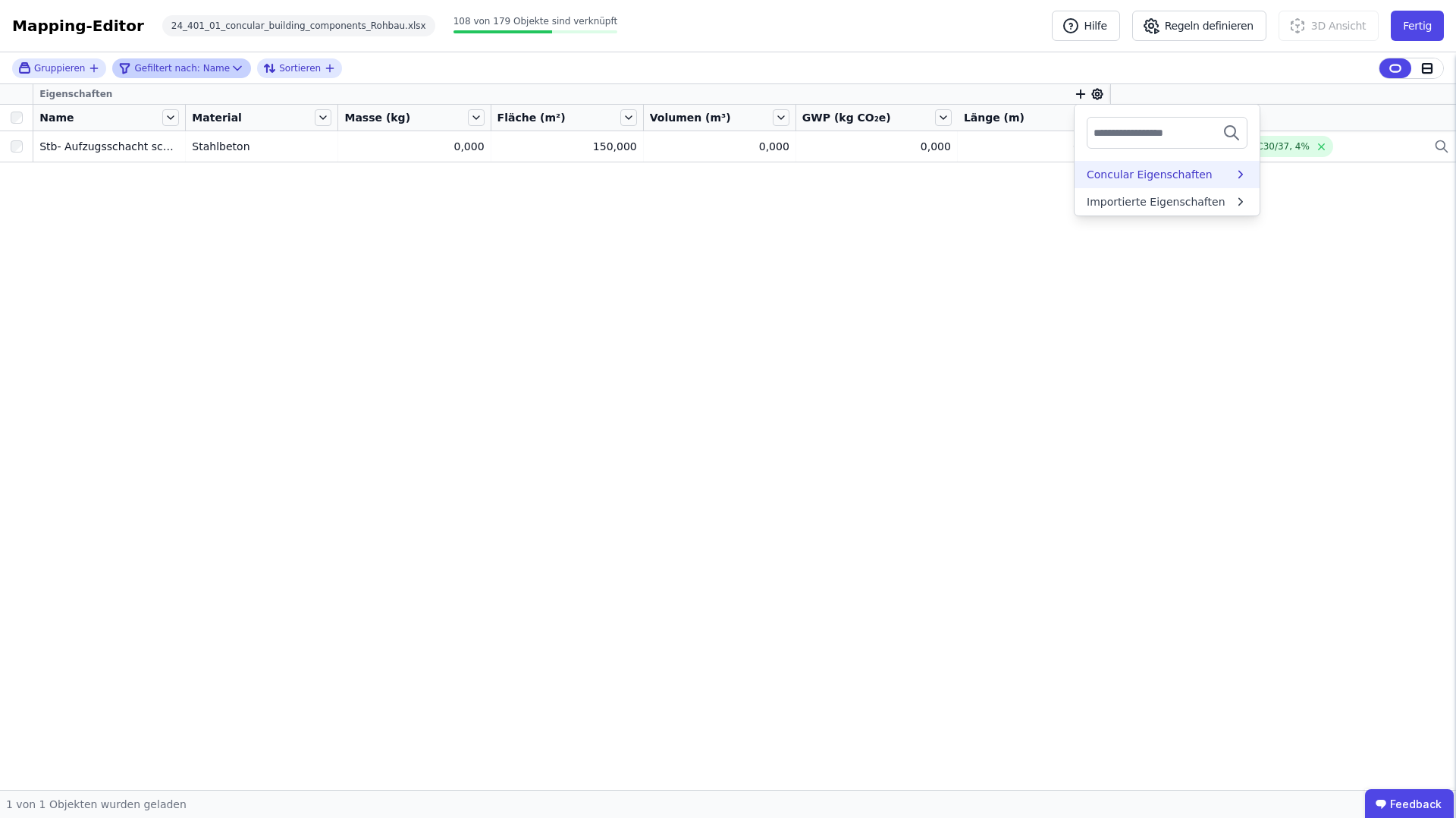
click at [1157, 169] on div "Concular Eigenschaften" at bounding box center [1150, 174] width 126 height 15
click at [1154, 197] on div "Auswertungen" at bounding box center [1125, 204] width 77 height 15
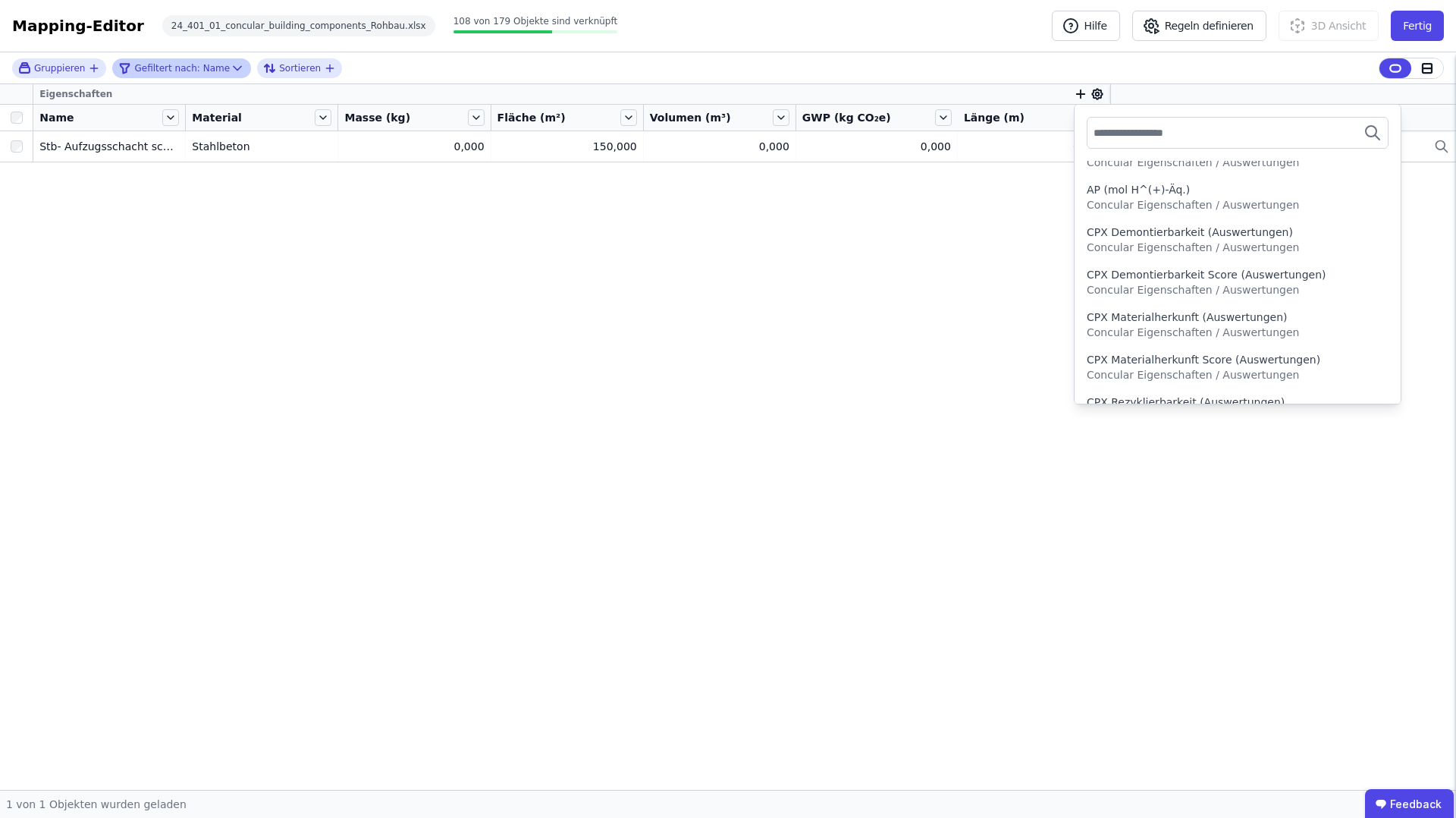
scroll to position [0, 0]
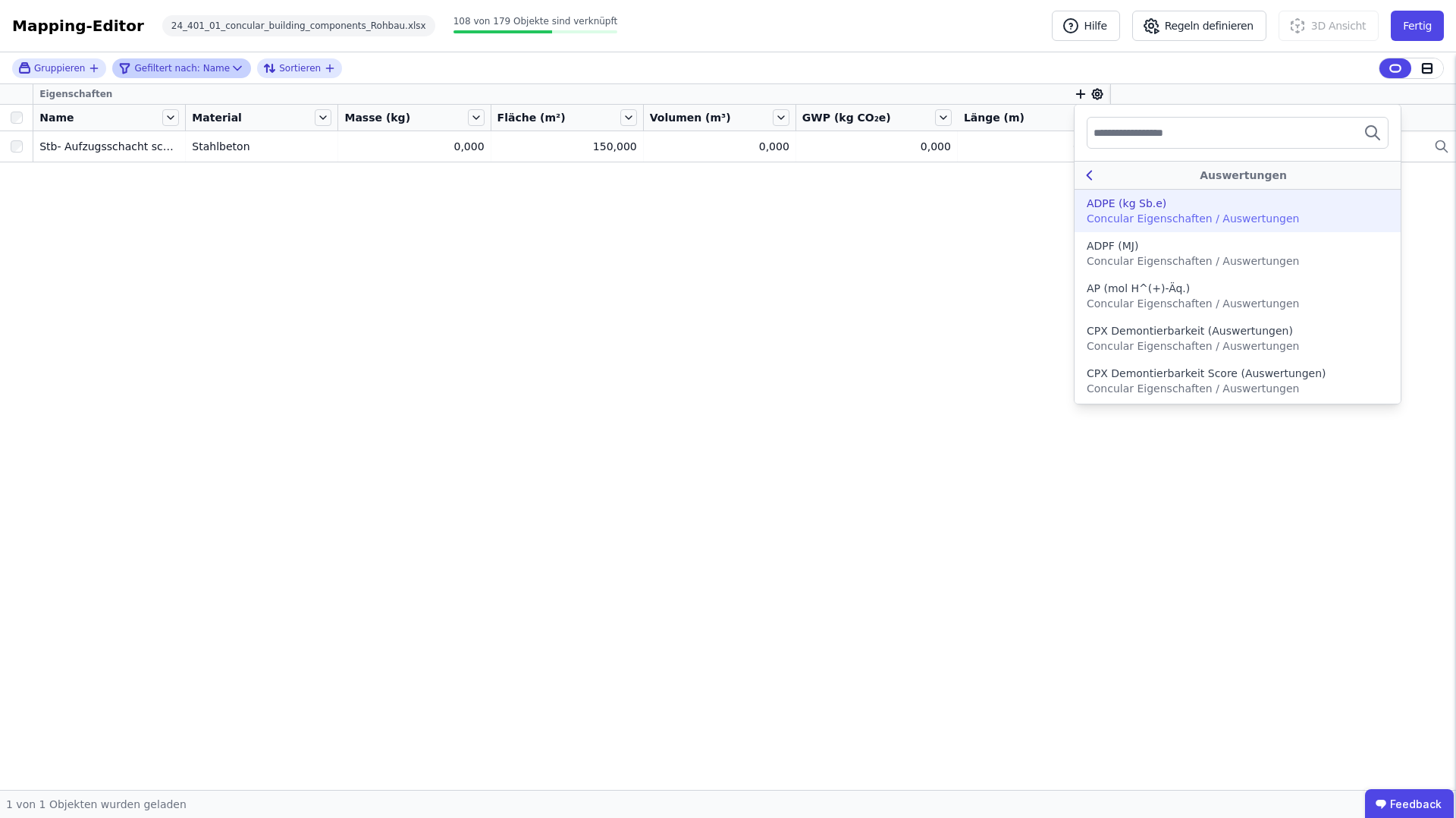
click at [1088, 164] on div "Auswertungen" at bounding box center [1238, 175] width 326 height 29
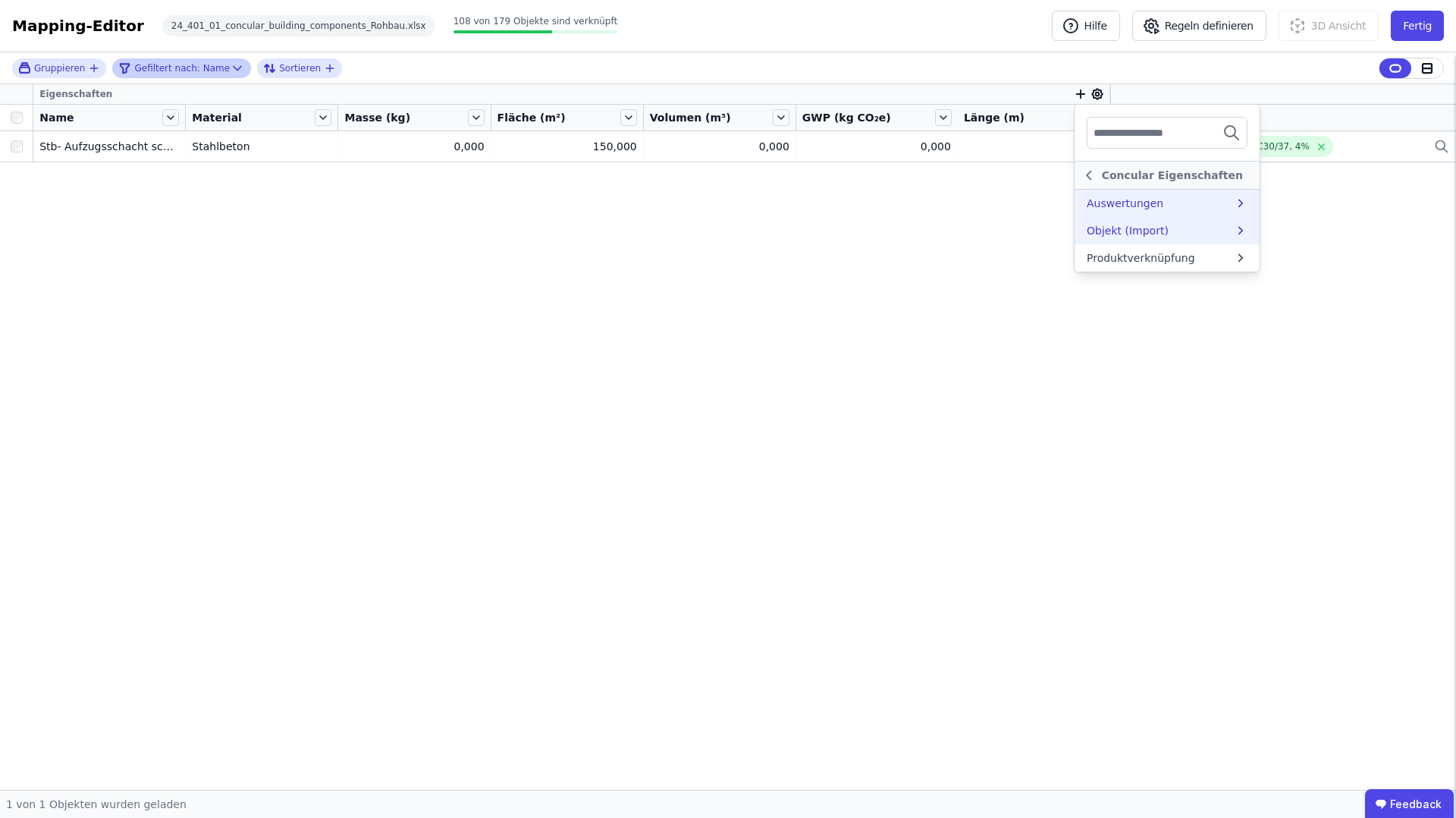
click at [1130, 234] on div "Objekt (Import)" at bounding box center [1127, 231] width 82 height 15
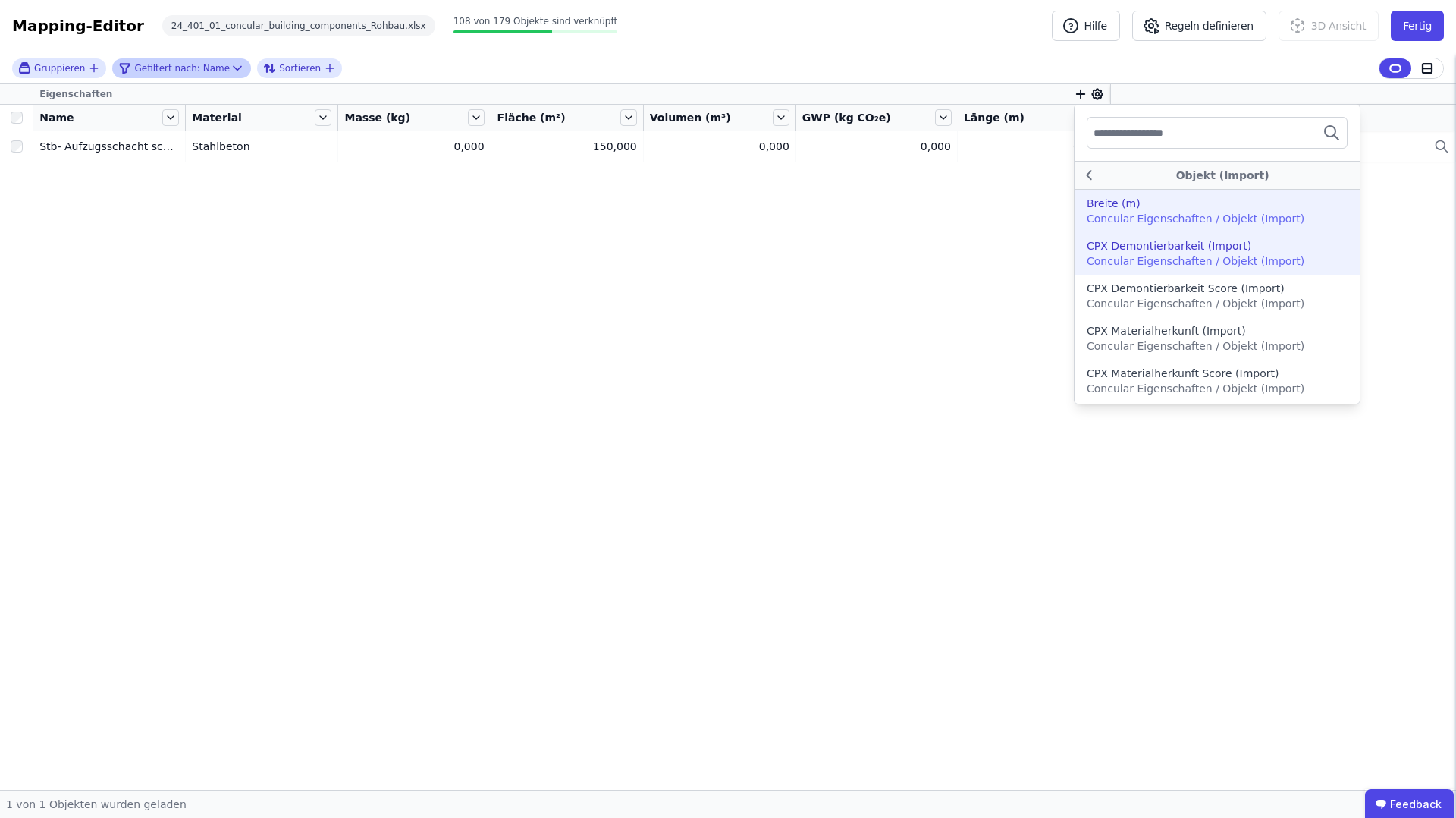
click at [1132, 210] on div "Breite (m)" at bounding box center [1114, 204] width 54 height 15
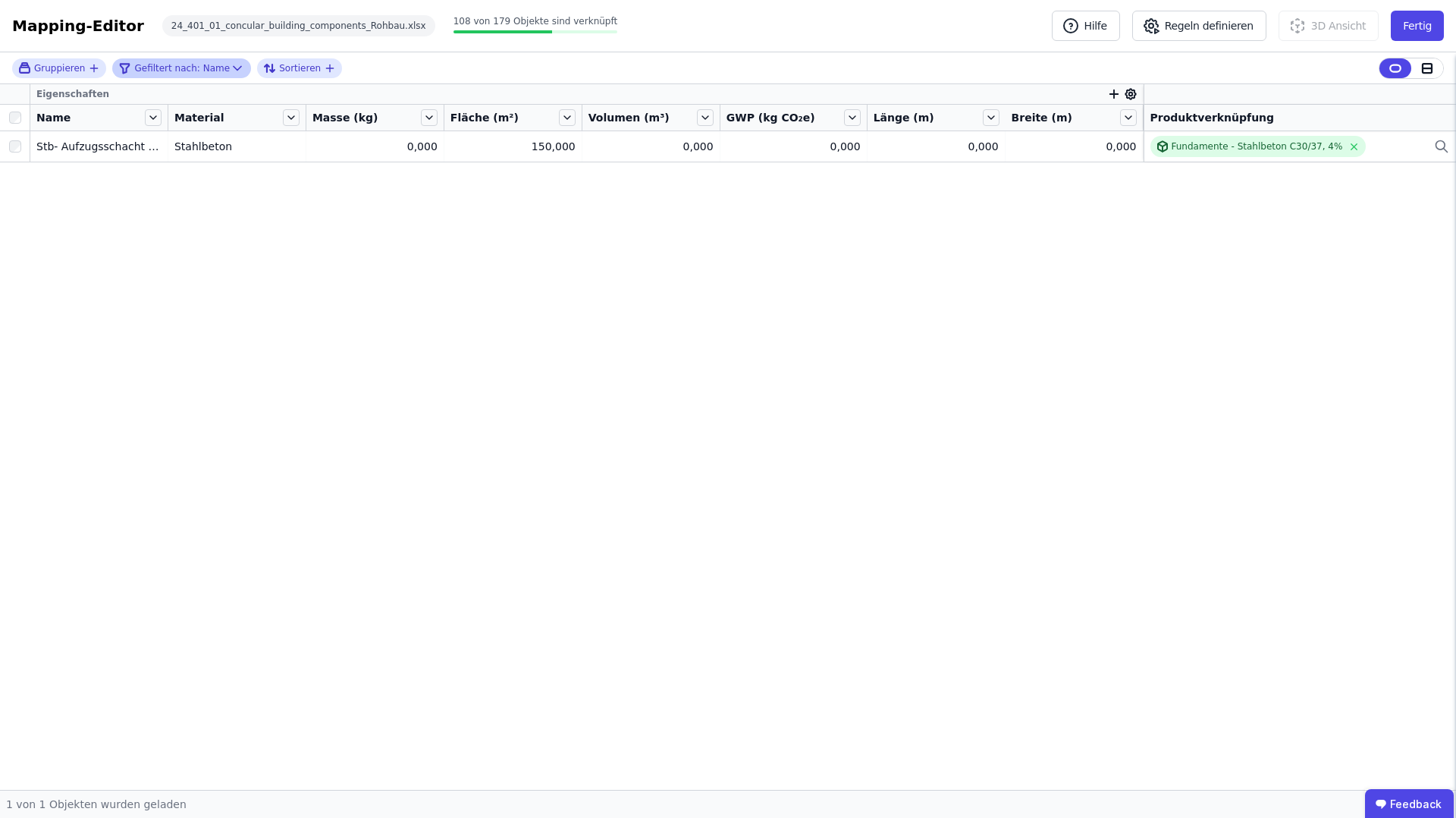
click at [1109, 92] on icon "button" at bounding box center [1115, 94] width 13 height 13
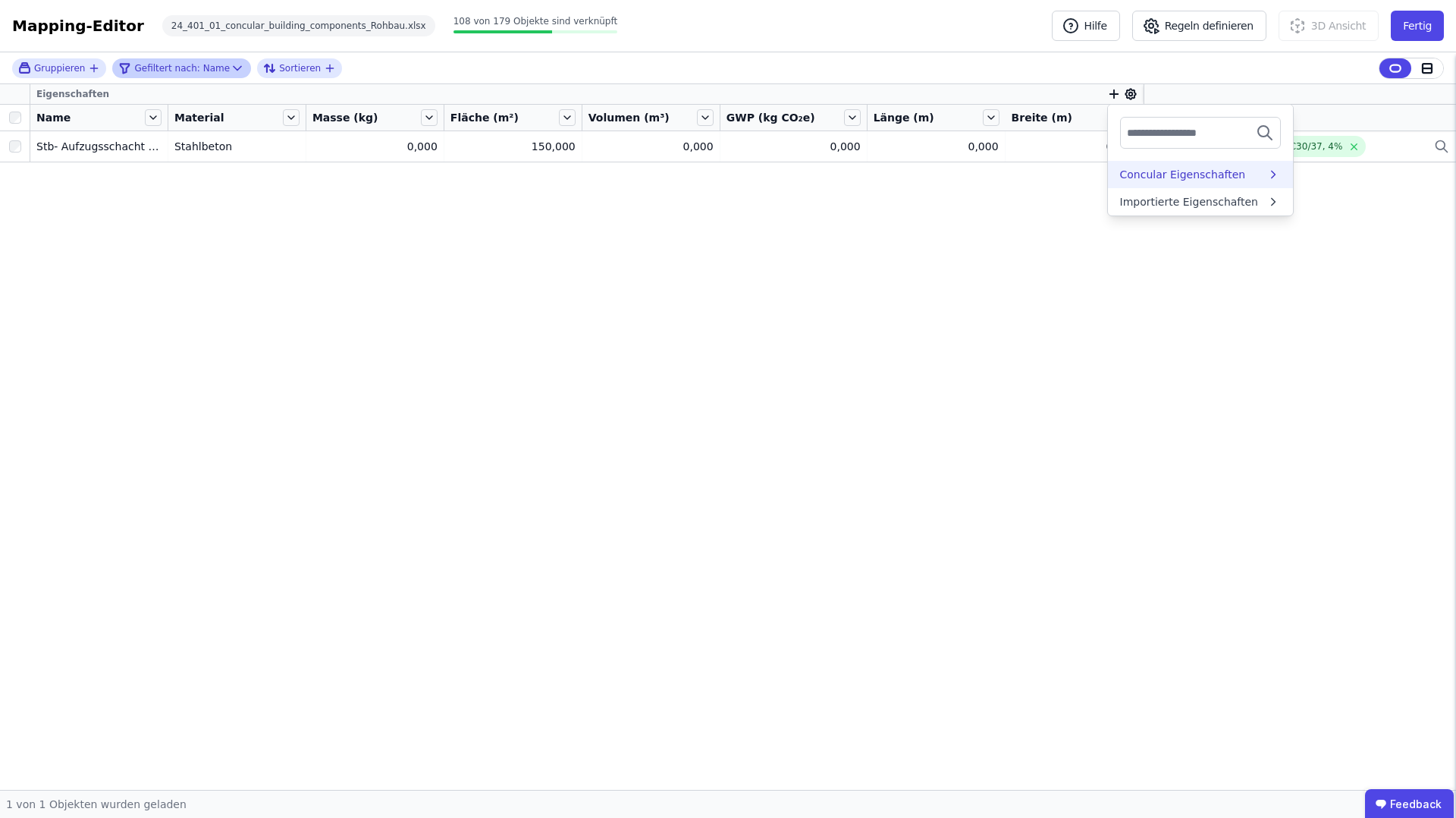
click at [1177, 173] on div "Concular Eigenschaften" at bounding box center [1183, 174] width 126 height 15
click at [1165, 225] on div "Objekt (Import)" at bounding box center [1161, 231] width 82 height 15
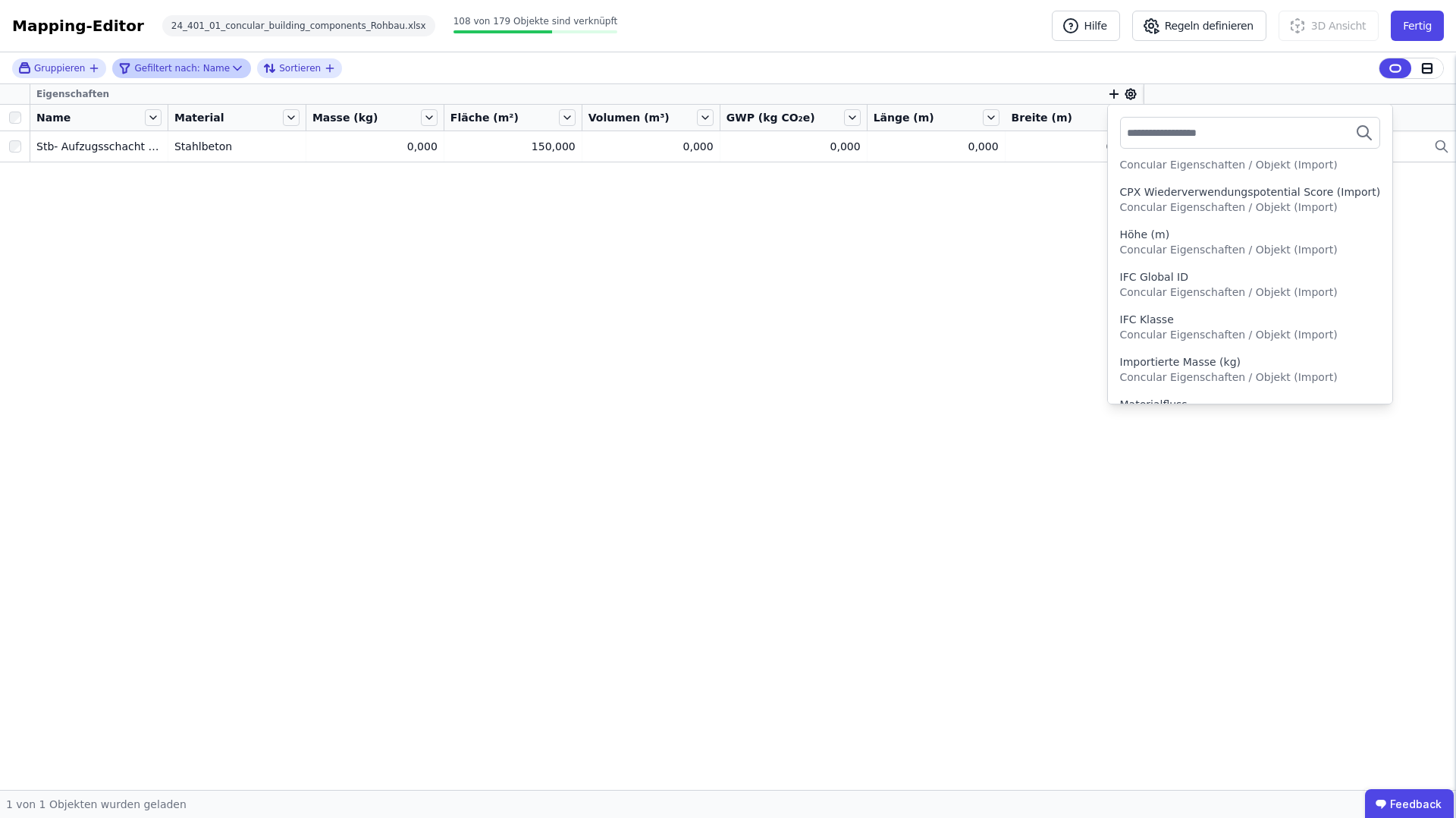
scroll to position [311, 0]
click at [1189, 247] on span "Concular Eigenschaften / Objekt (Import)" at bounding box center [1229, 248] width 218 height 12
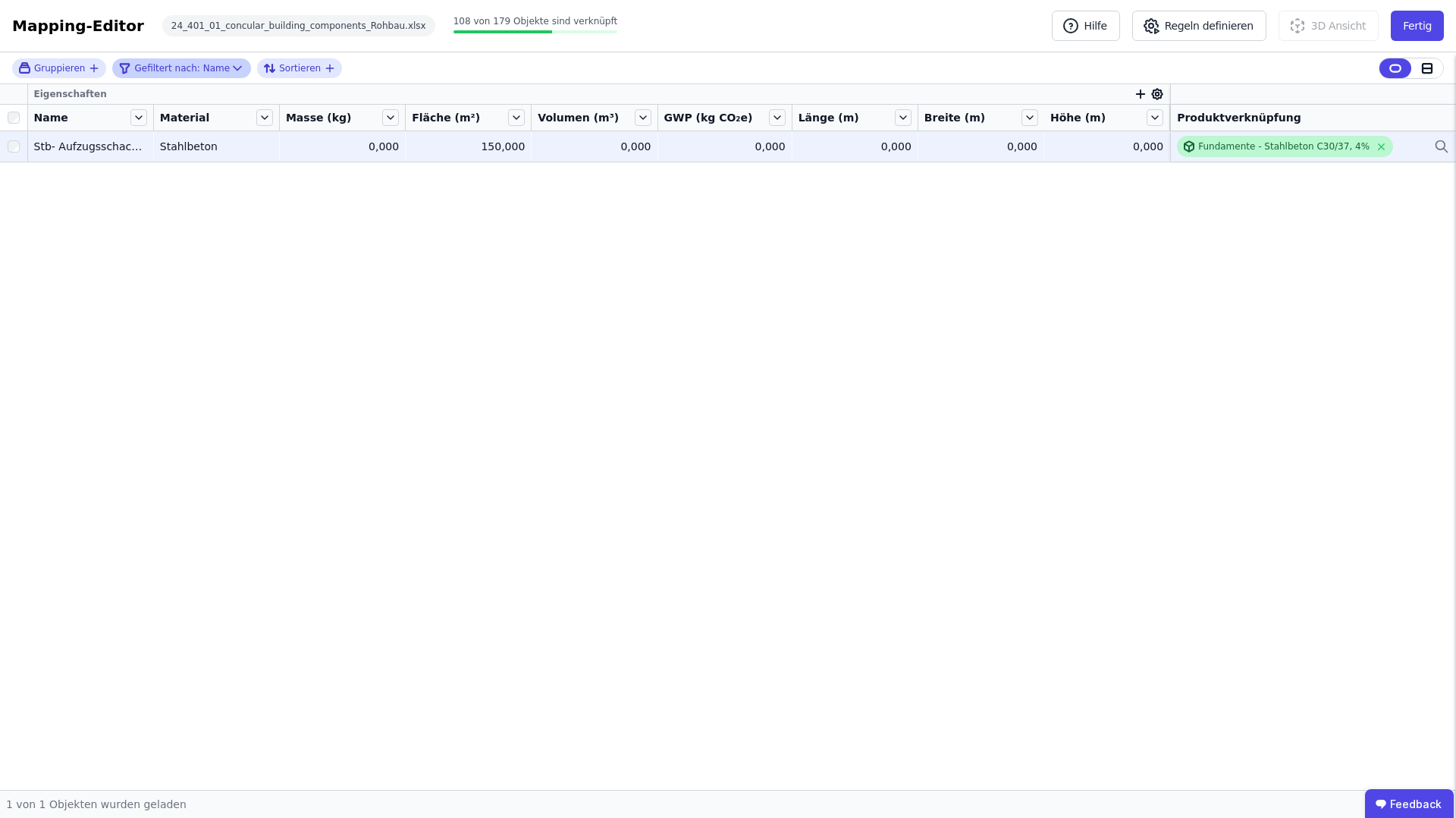
click at [1194, 146] on div at bounding box center [1191, 146] width 15 height 12
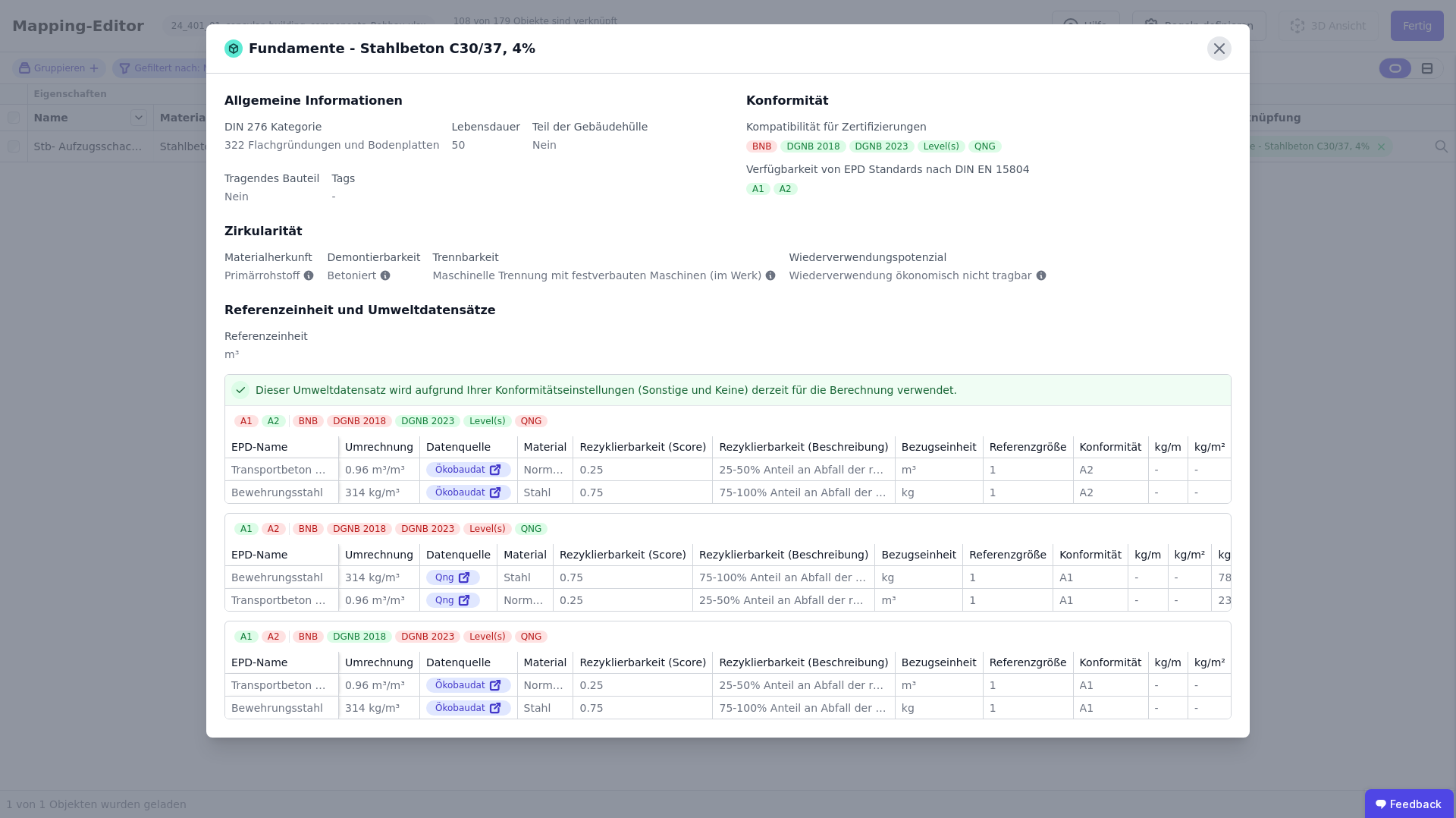
click at [1226, 42] on icon at bounding box center [1220, 48] width 24 height 24
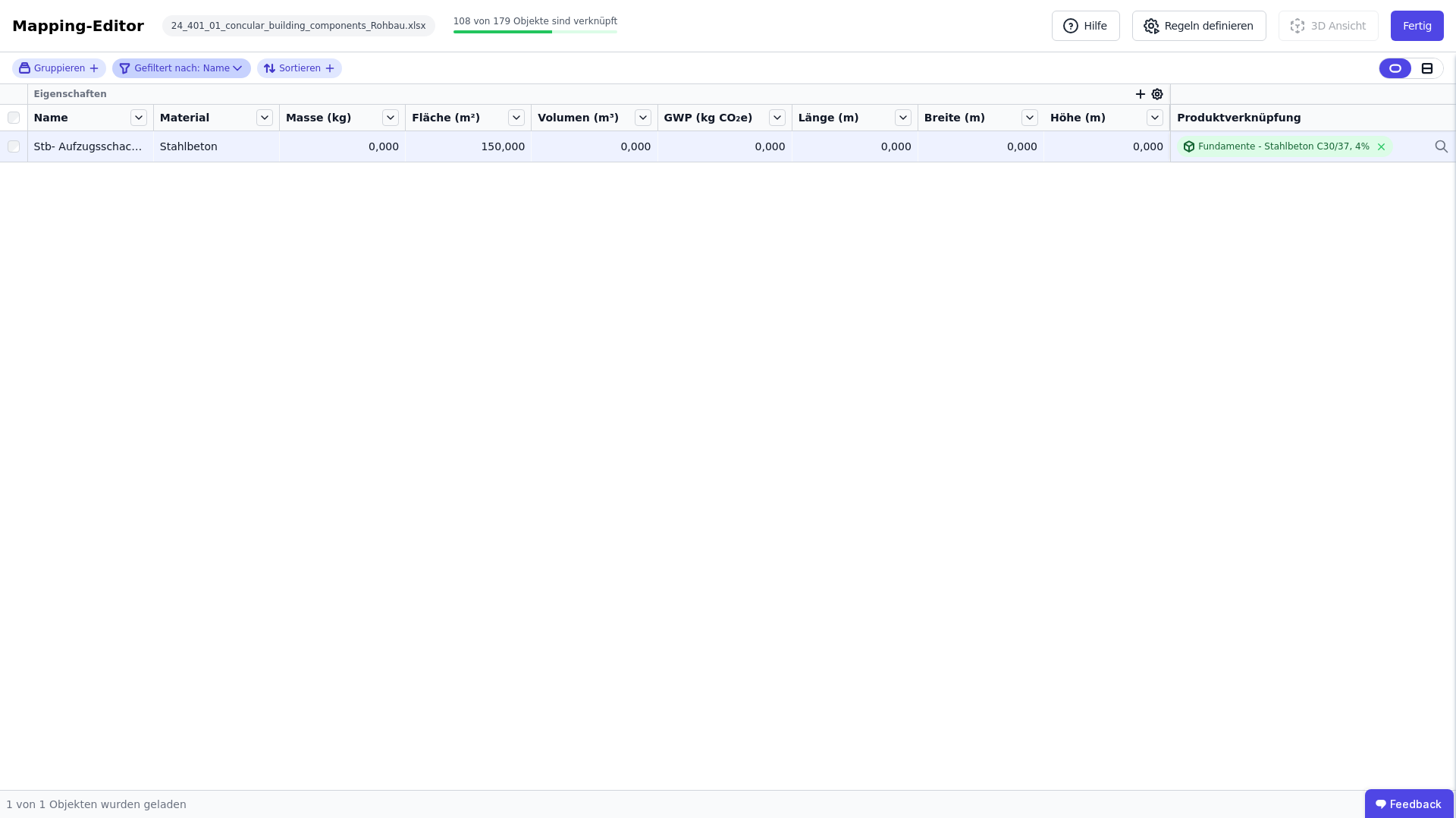
click at [770, 147] on div "0,000" at bounding box center [725, 146] width 121 height 15
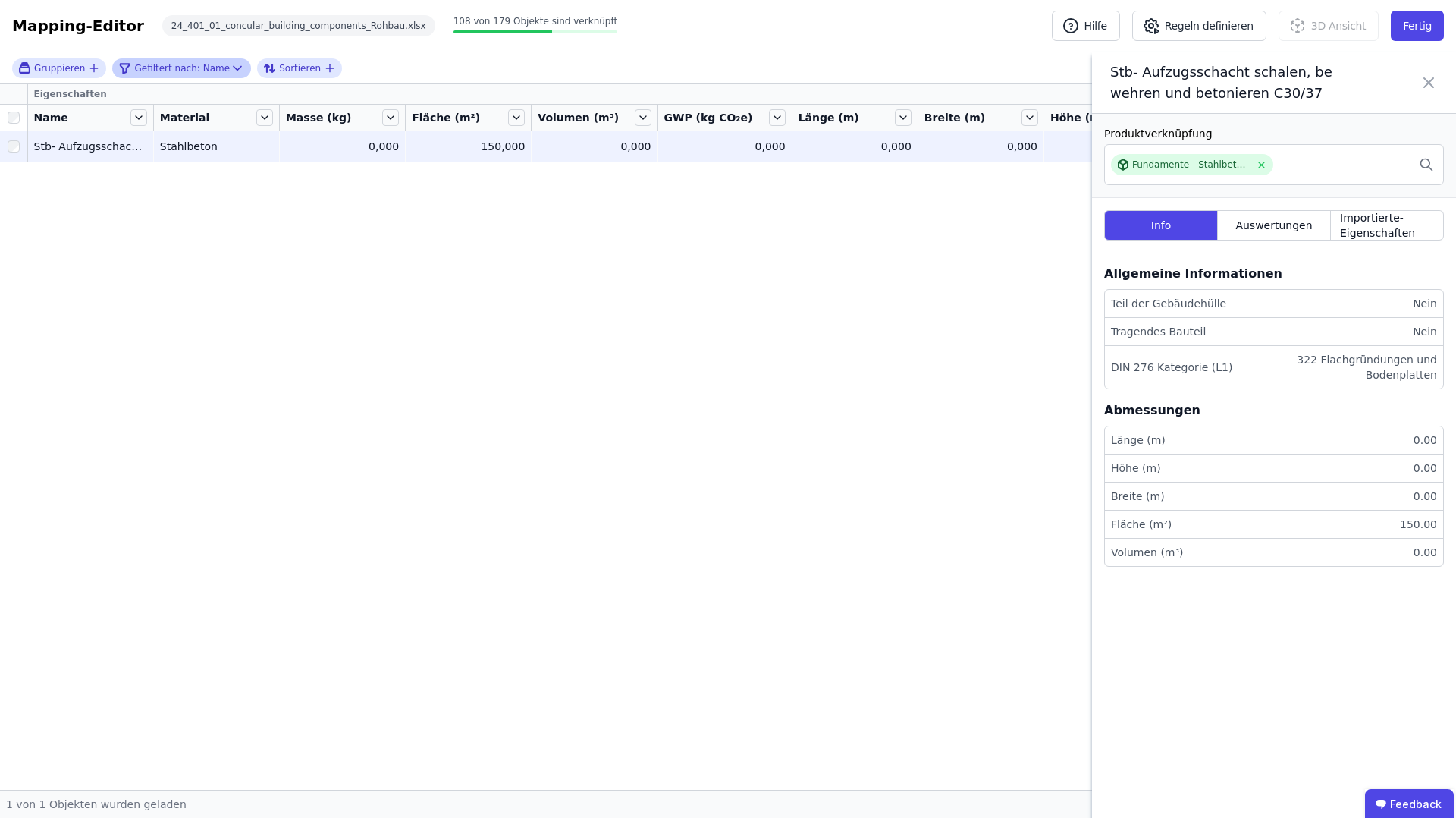
click at [769, 220] on div "Eigenschaften Name Material Masse (kg) Fläche (m²) Volumen (m³) GWP (kg CO₂e) L…" at bounding box center [728, 437] width 1456 height 706
click at [1423, 66] on icon at bounding box center [1429, 82] width 19 height 43
